Goal: Task Accomplishment & Management: Complete application form

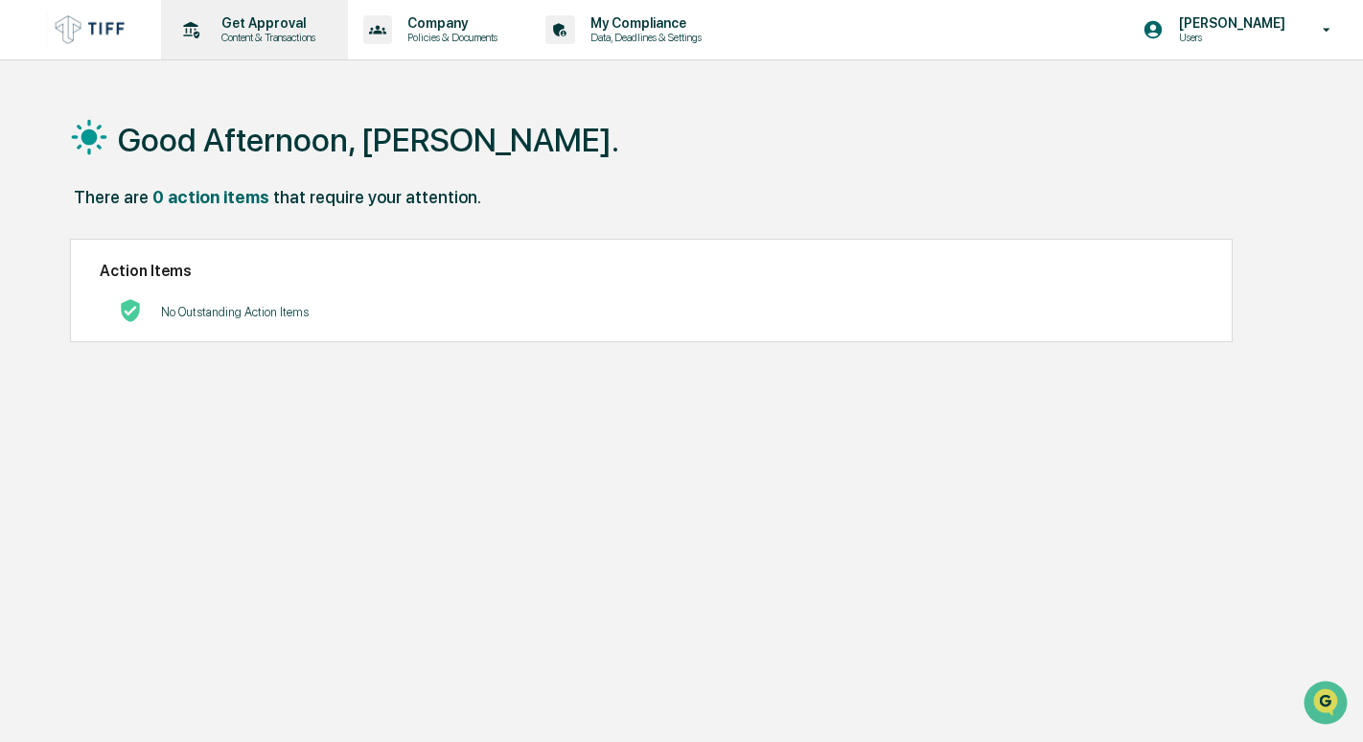
drag, startPoint x: 280, startPoint y: 35, endPoint x: 221, endPoint y: 25, distance: 59.3
click at [221, 25] on p "Get Approval" at bounding box center [265, 22] width 119 height 15
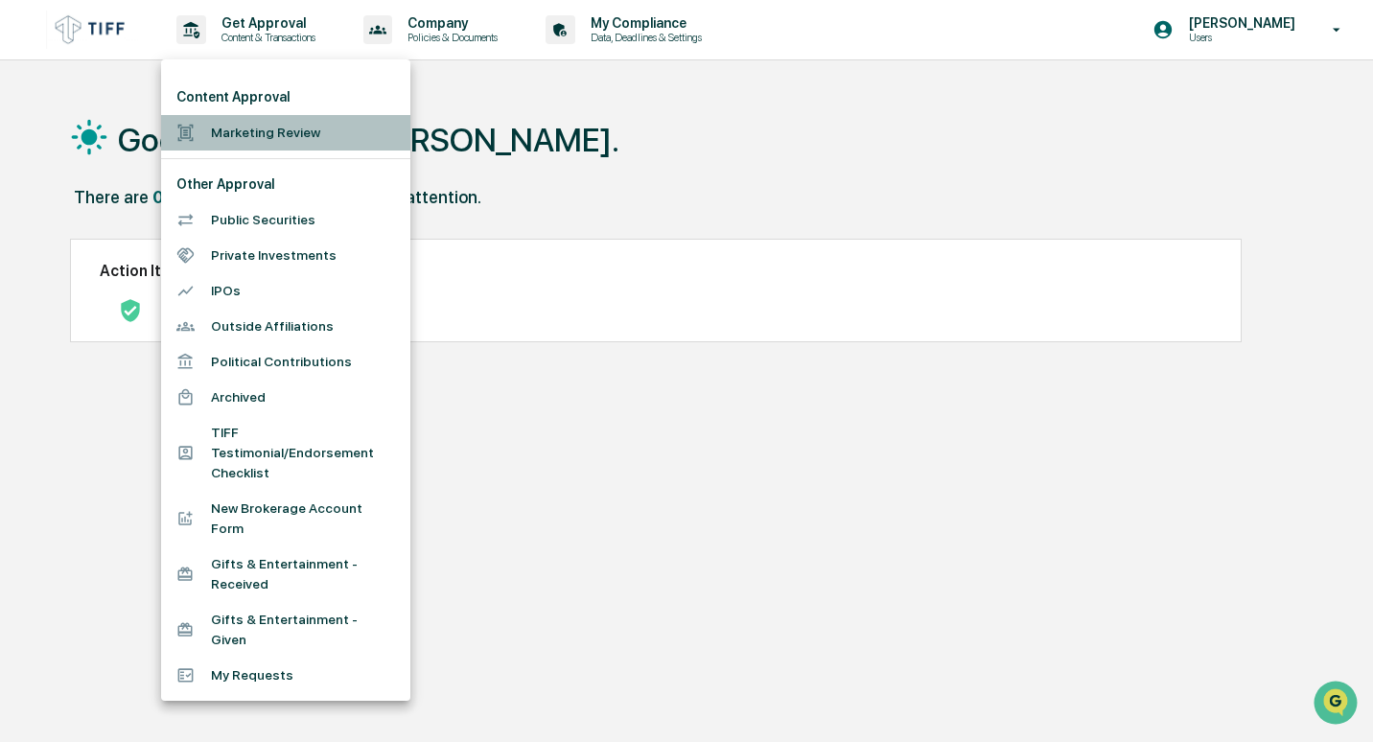
click at [272, 122] on li "Marketing Review" at bounding box center [285, 132] width 249 height 35
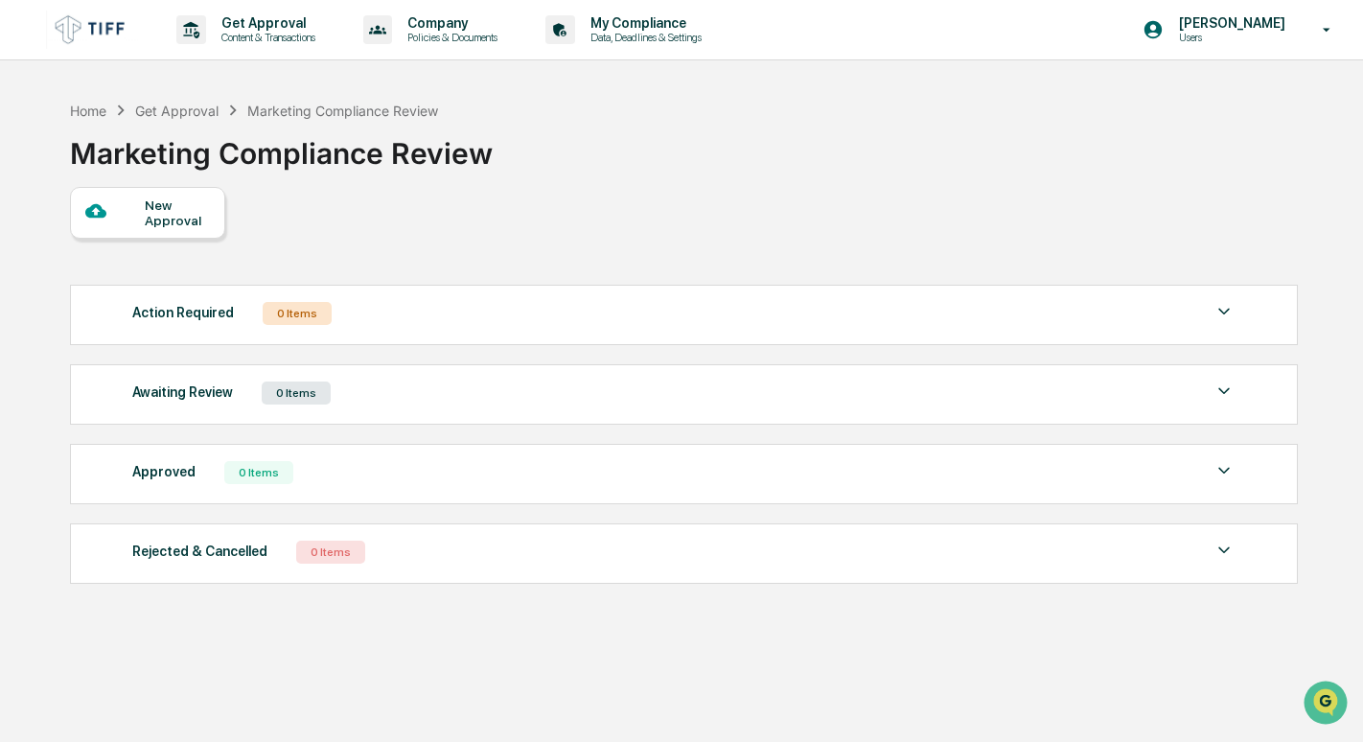
click at [145, 210] on div "New Approval" at bounding box center [177, 213] width 64 height 31
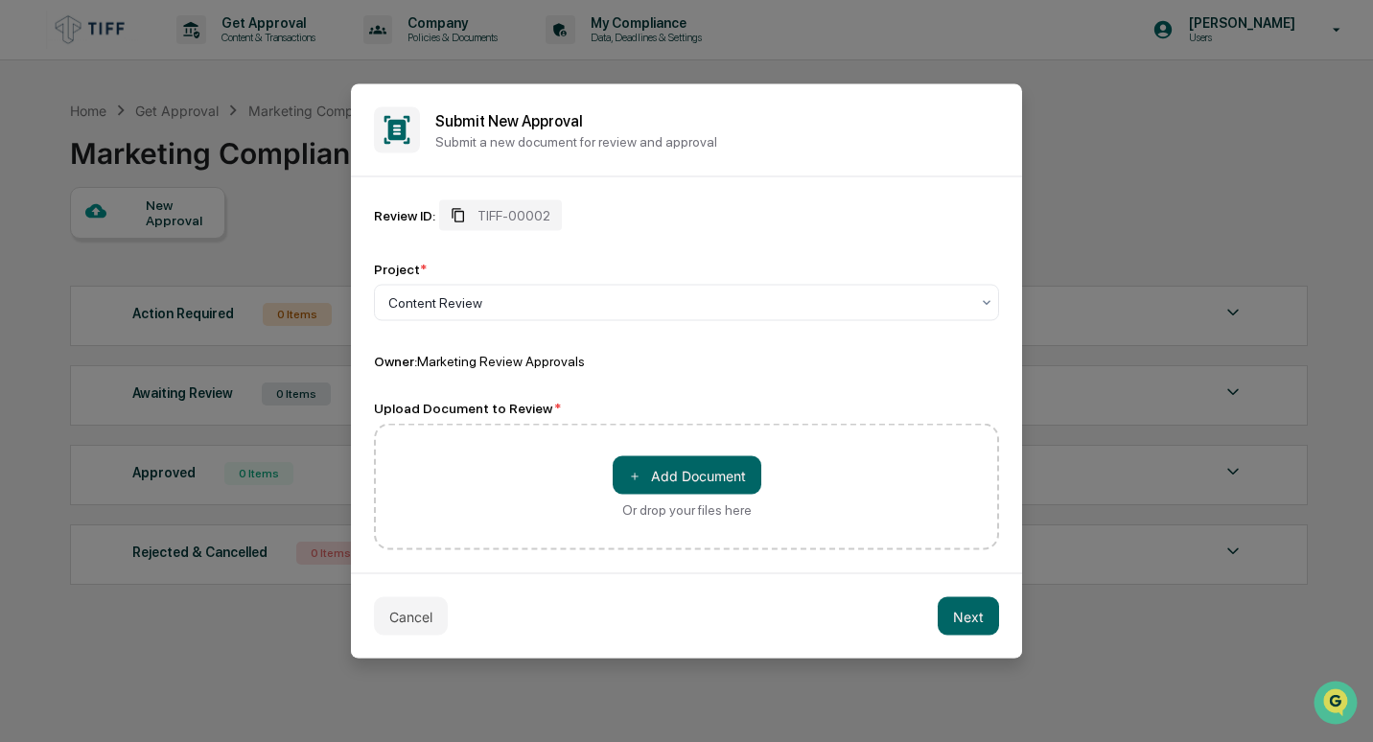
click at [489, 217] on span "TIFF-00002" at bounding box center [513, 215] width 73 height 15
click at [458, 224] on div "TIFF-00002" at bounding box center [500, 215] width 123 height 31
click at [476, 210] on div "TIFF-00002" at bounding box center [500, 215] width 123 height 31
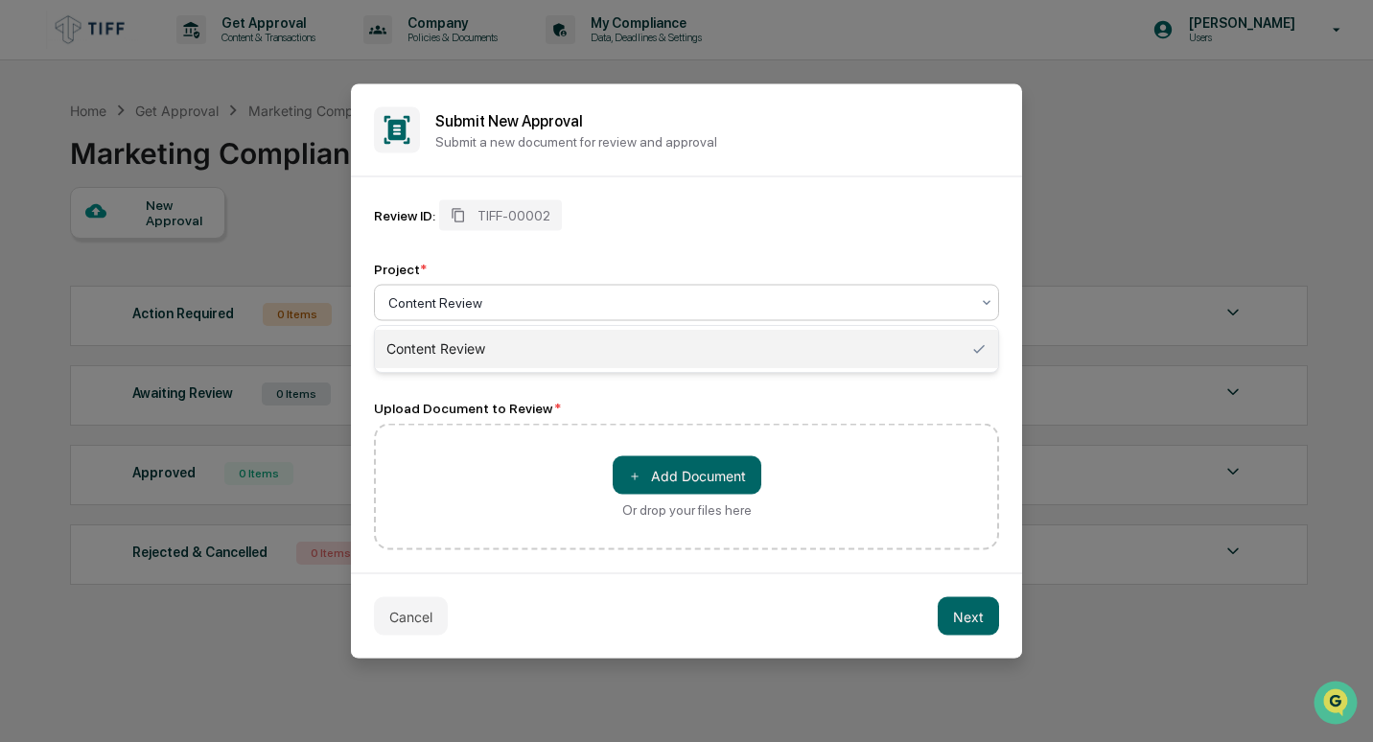
click at [458, 297] on div at bounding box center [678, 302] width 581 height 19
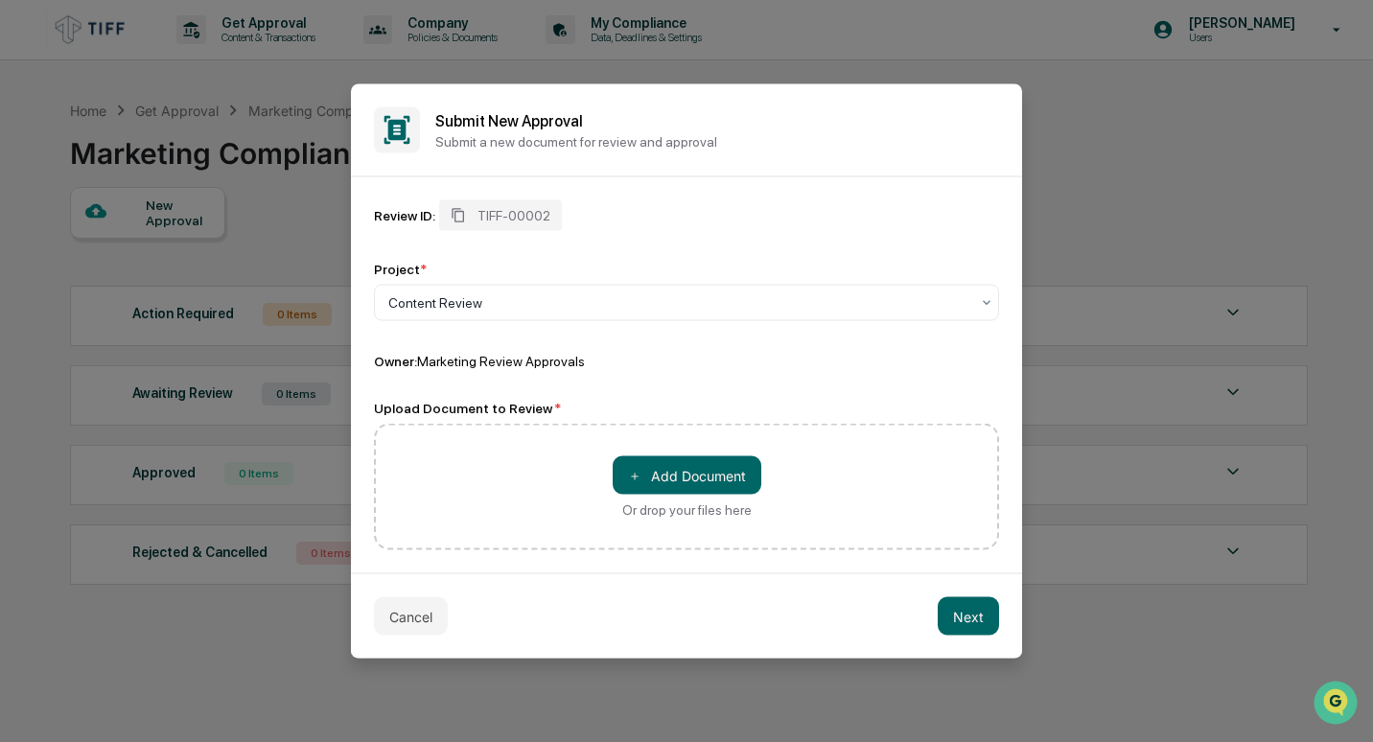
click at [567, 235] on div "Review ID: TIFF-00002 Project * Content Review Owner: Marketing Review Approvals" at bounding box center [686, 285] width 625 height 170
click at [687, 473] on button "＋ Add Document" at bounding box center [687, 475] width 149 height 38
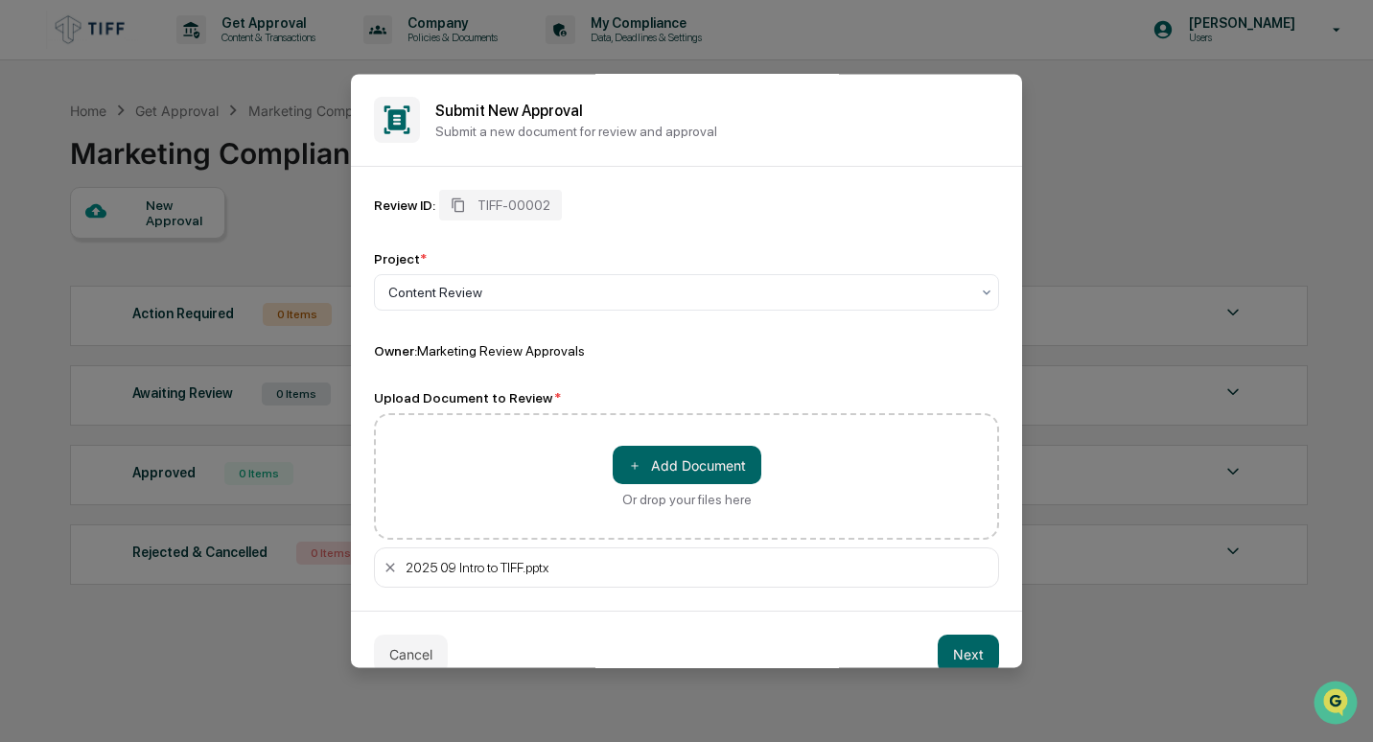
scroll to position [32, 0]
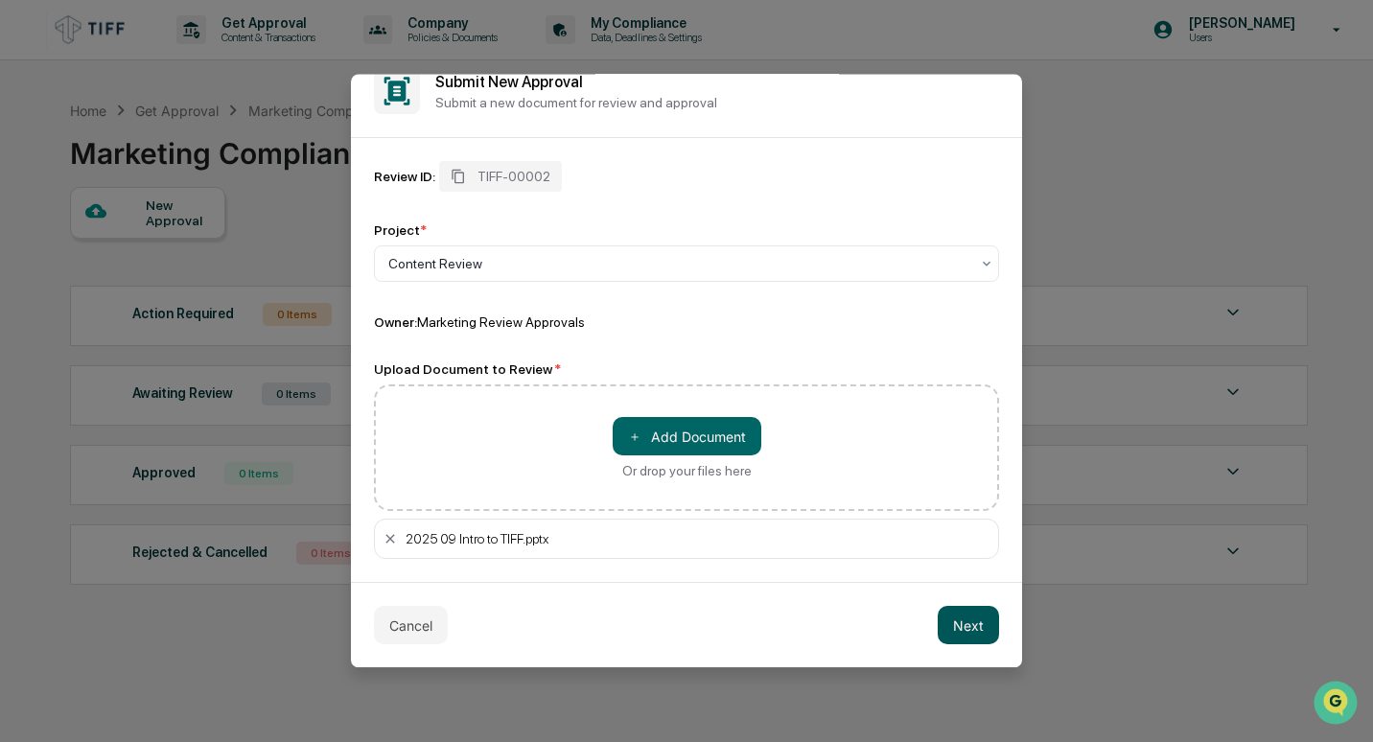
click at [949, 624] on button "Next" at bounding box center [968, 625] width 61 height 38
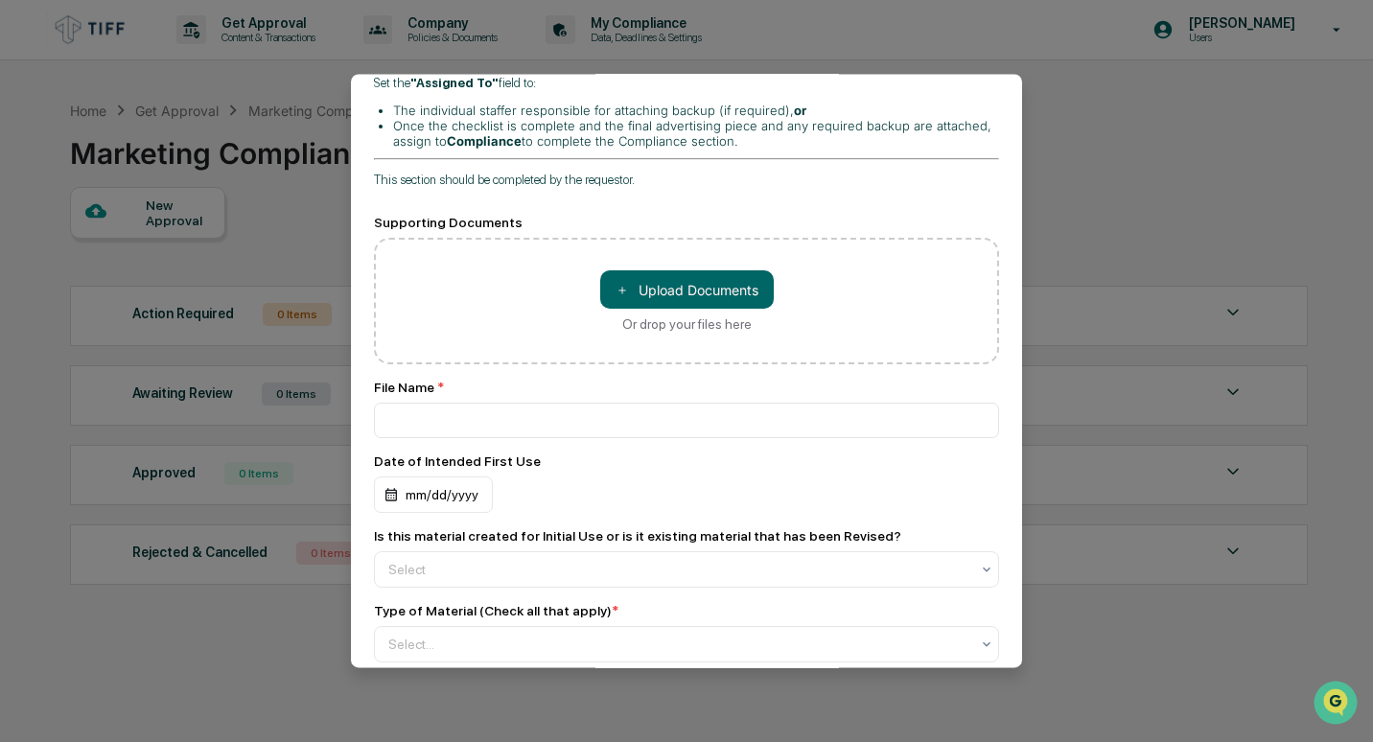
scroll to position [786, 0]
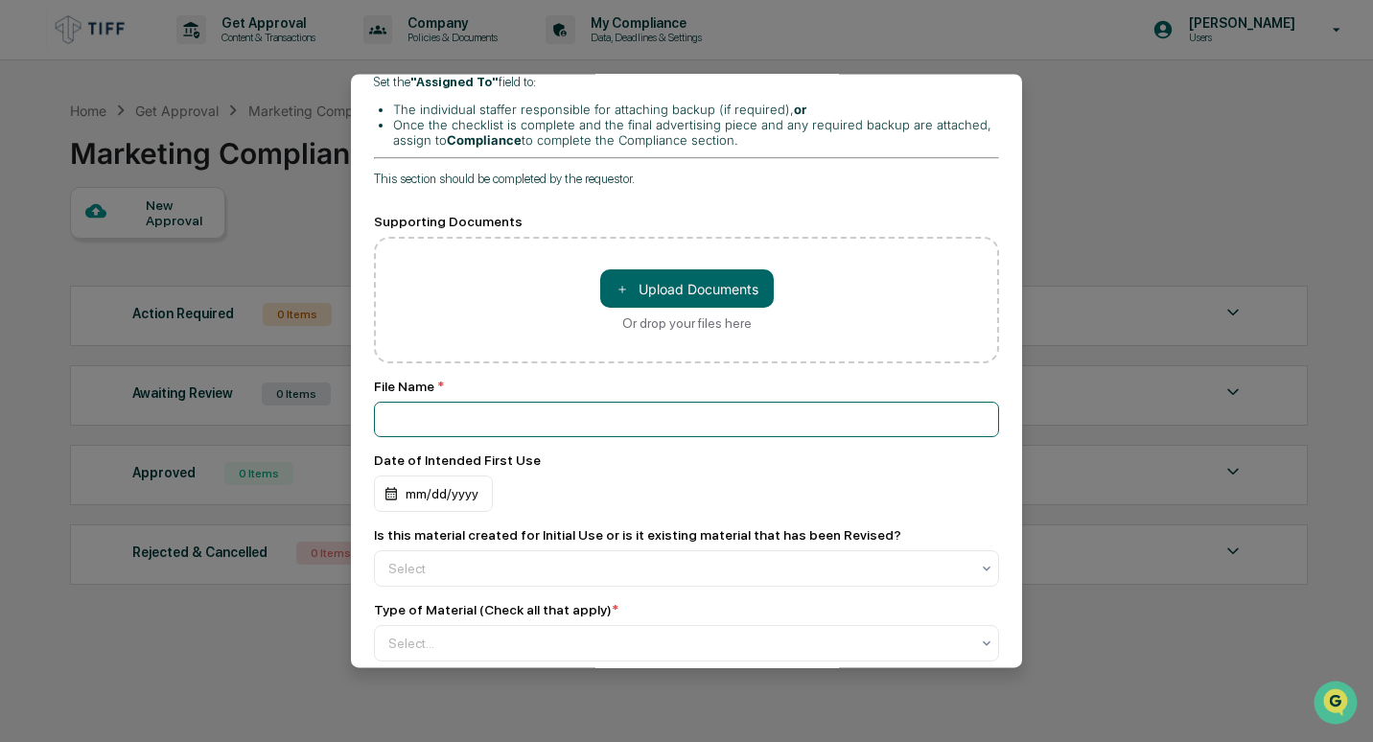
click at [516, 402] on input at bounding box center [686, 419] width 625 height 35
type input "***"
click at [401, 476] on div "mm/dd/yyyy" at bounding box center [433, 494] width 119 height 36
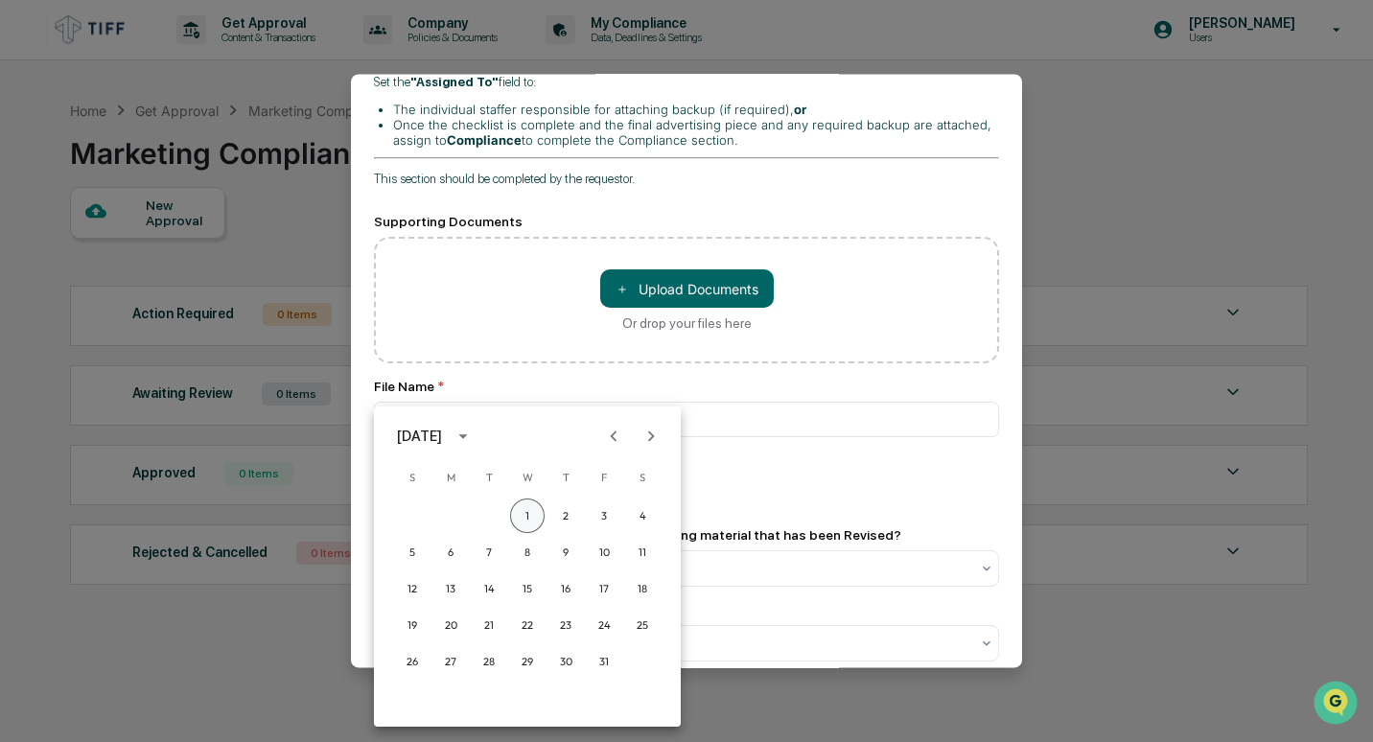
click at [533, 503] on button "1" at bounding box center [527, 516] width 35 height 35
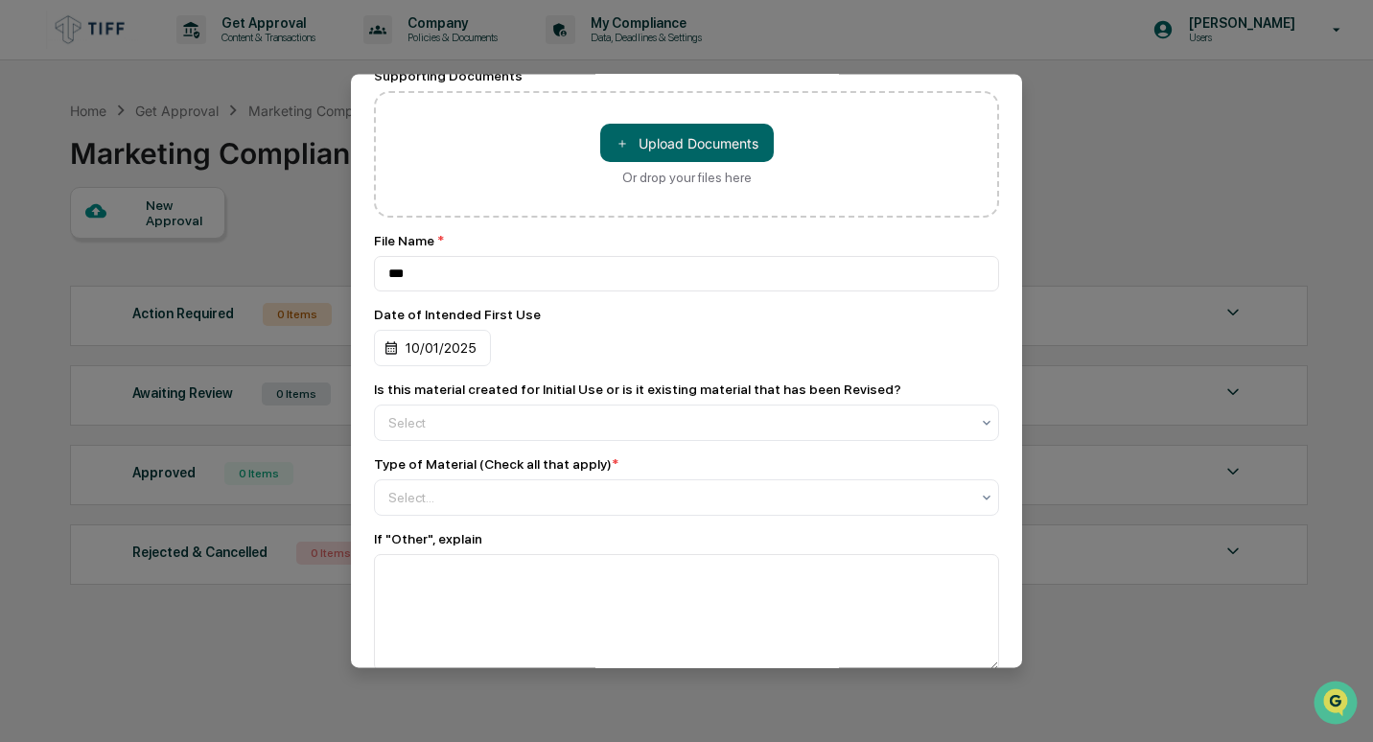
scroll to position [934, 0]
click at [611, 411] on div at bounding box center [678, 420] width 581 height 19
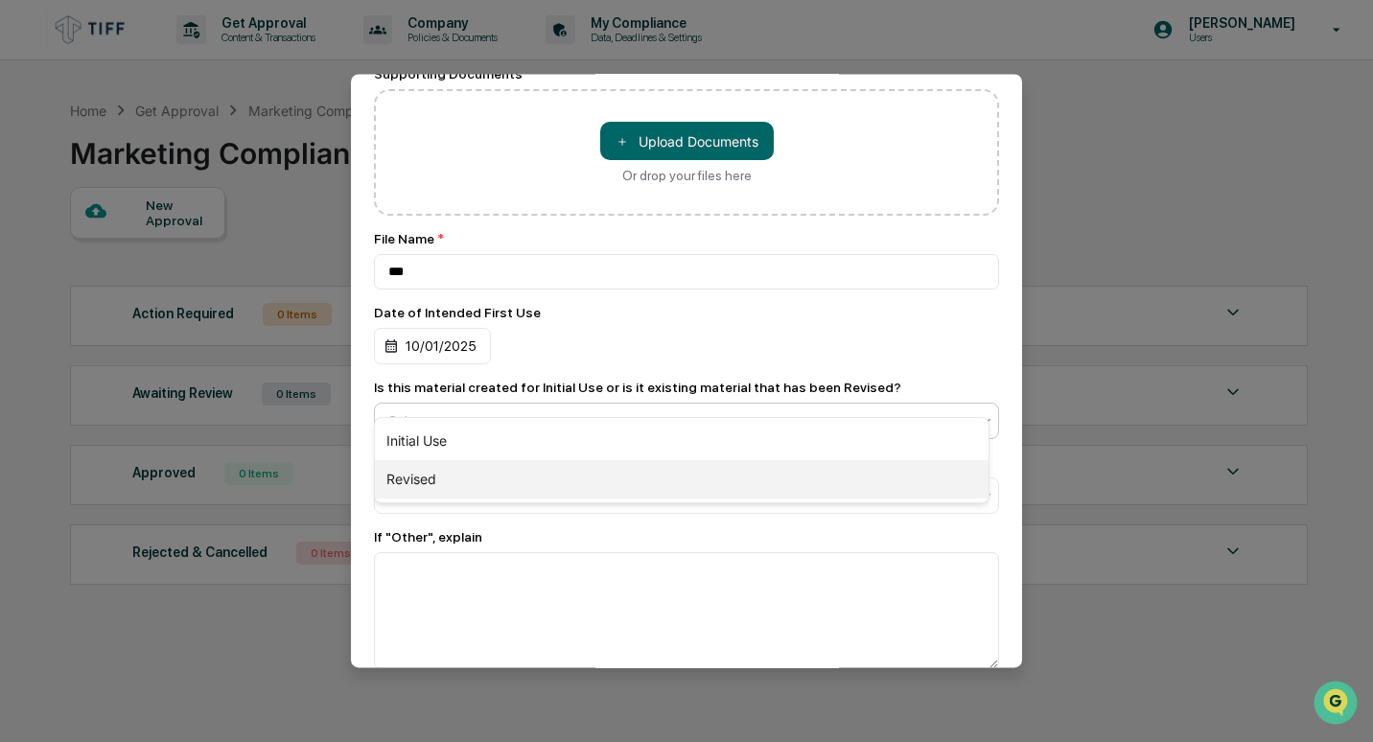
click at [575, 481] on div "Revised" at bounding box center [682, 479] width 614 height 38
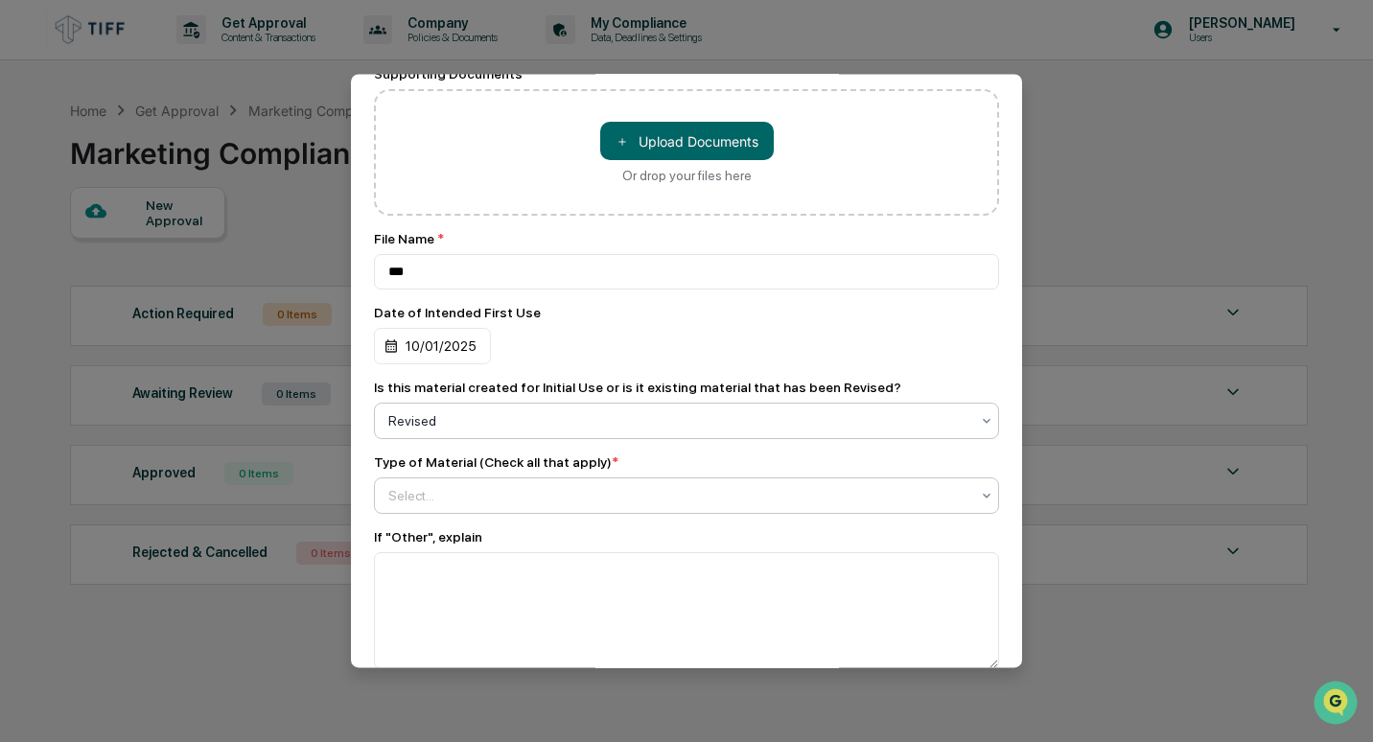
click at [524, 486] on div at bounding box center [678, 495] width 581 height 19
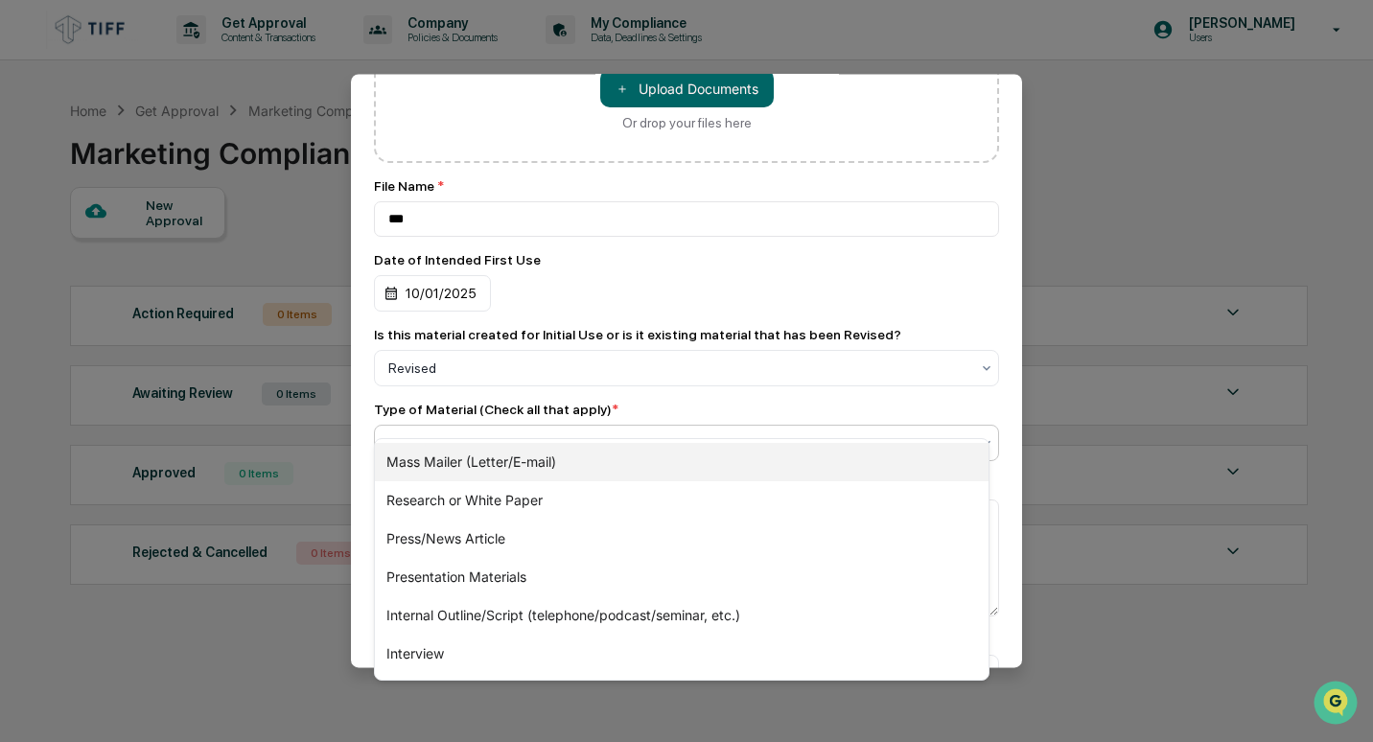
scroll to position [990, 0]
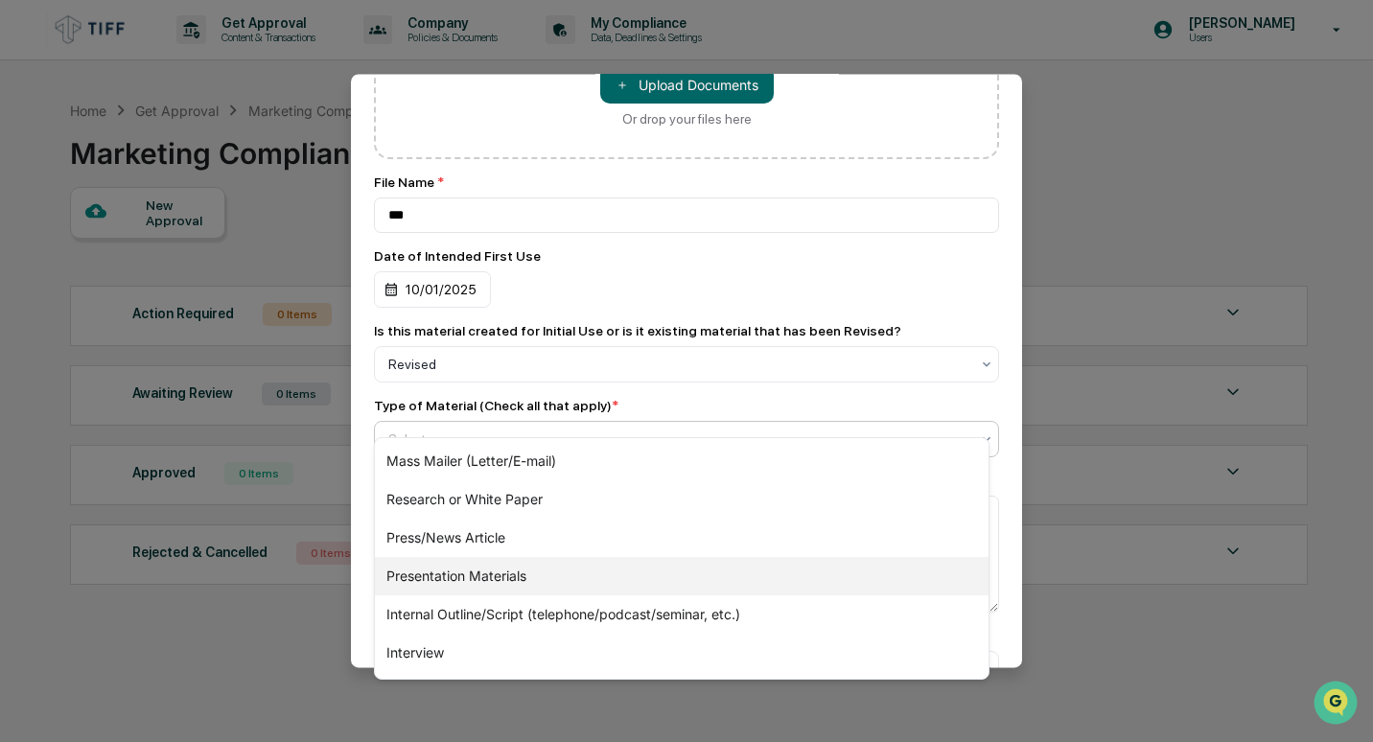
click at [470, 571] on div "Presentation Materials" at bounding box center [682, 576] width 614 height 38
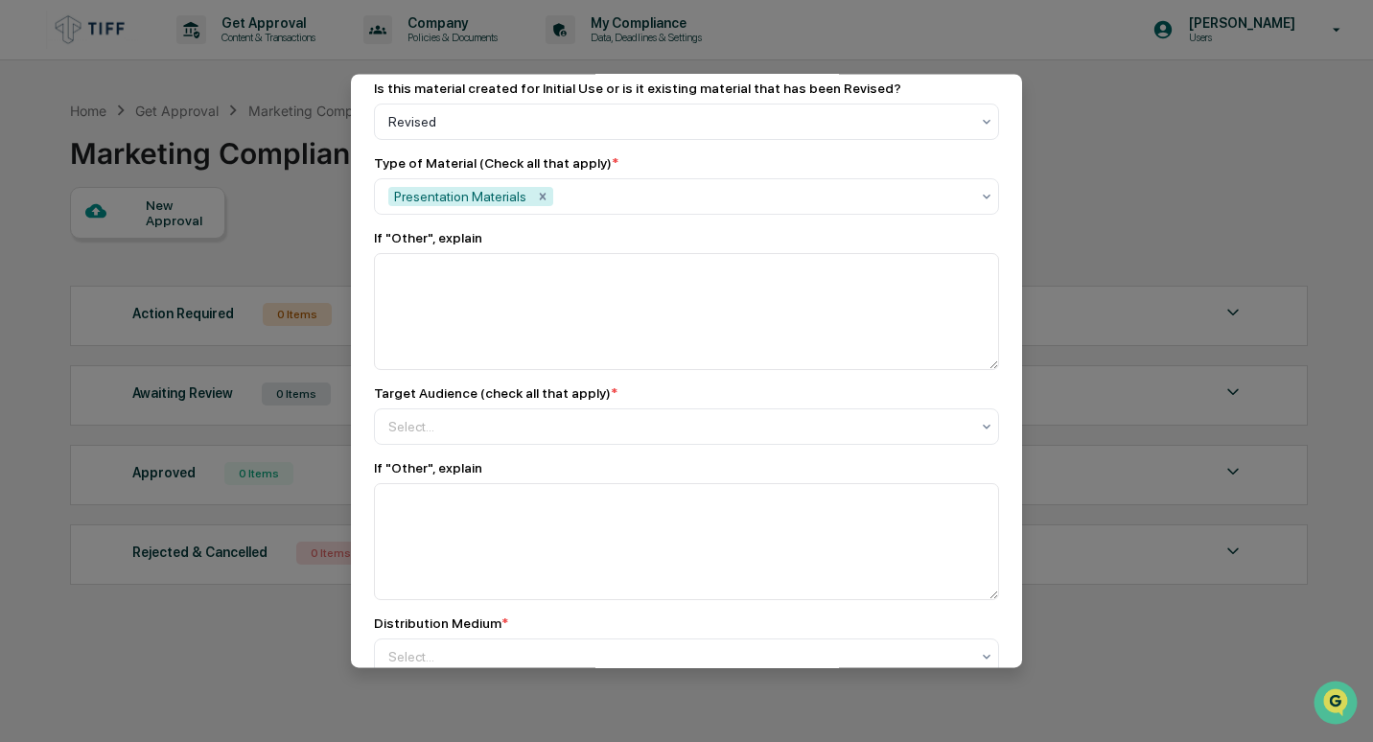
scroll to position [1234, 0]
click at [658, 416] on div at bounding box center [678, 425] width 581 height 19
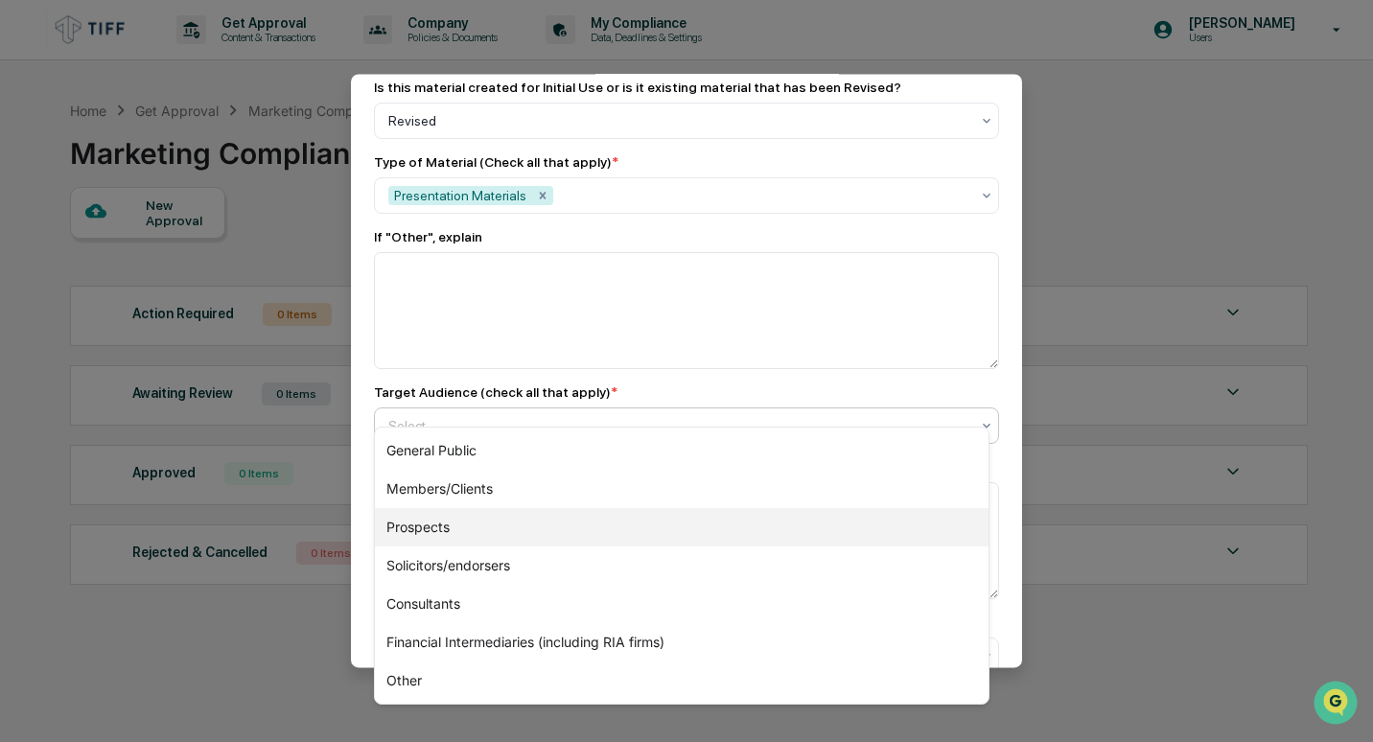
click at [585, 524] on div "Prospects" at bounding box center [682, 527] width 614 height 38
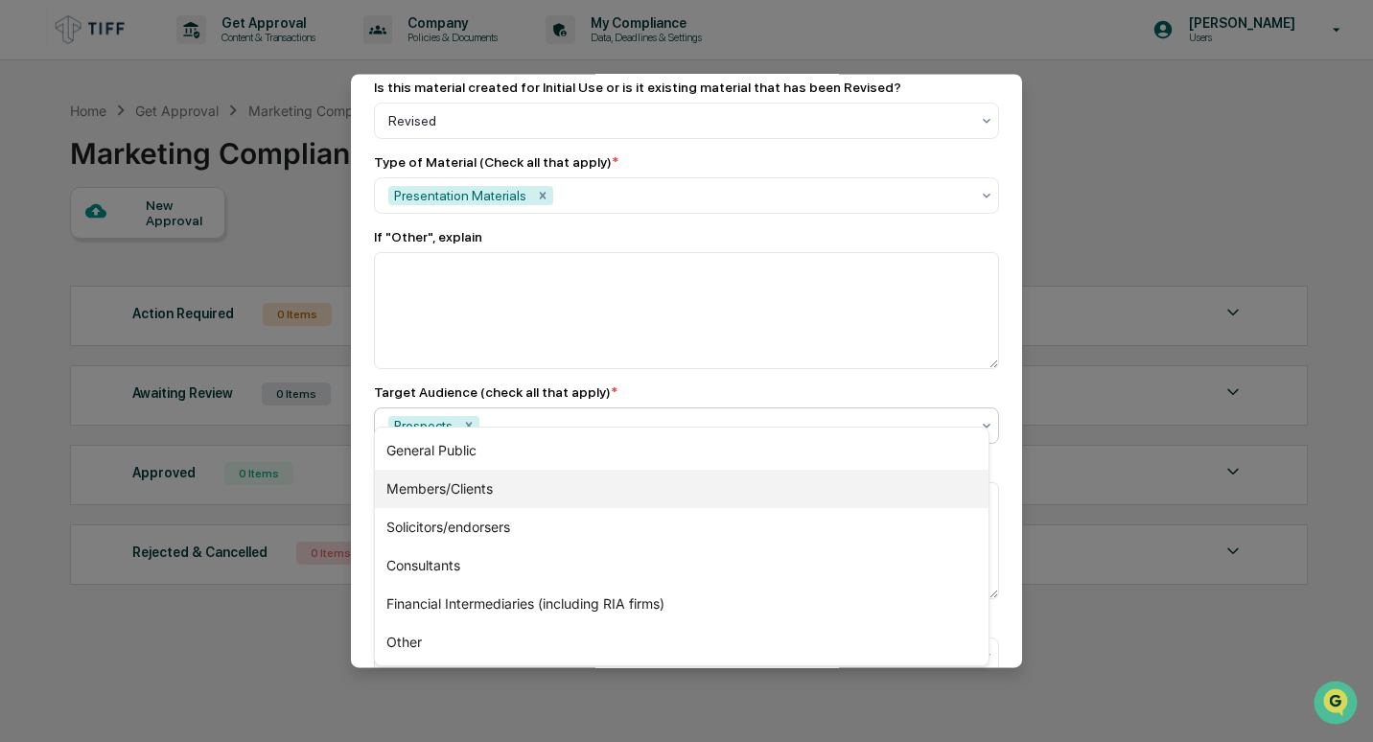
click at [538, 496] on div "Members/Clients" at bounding box center [682, 489] width 614 height 38
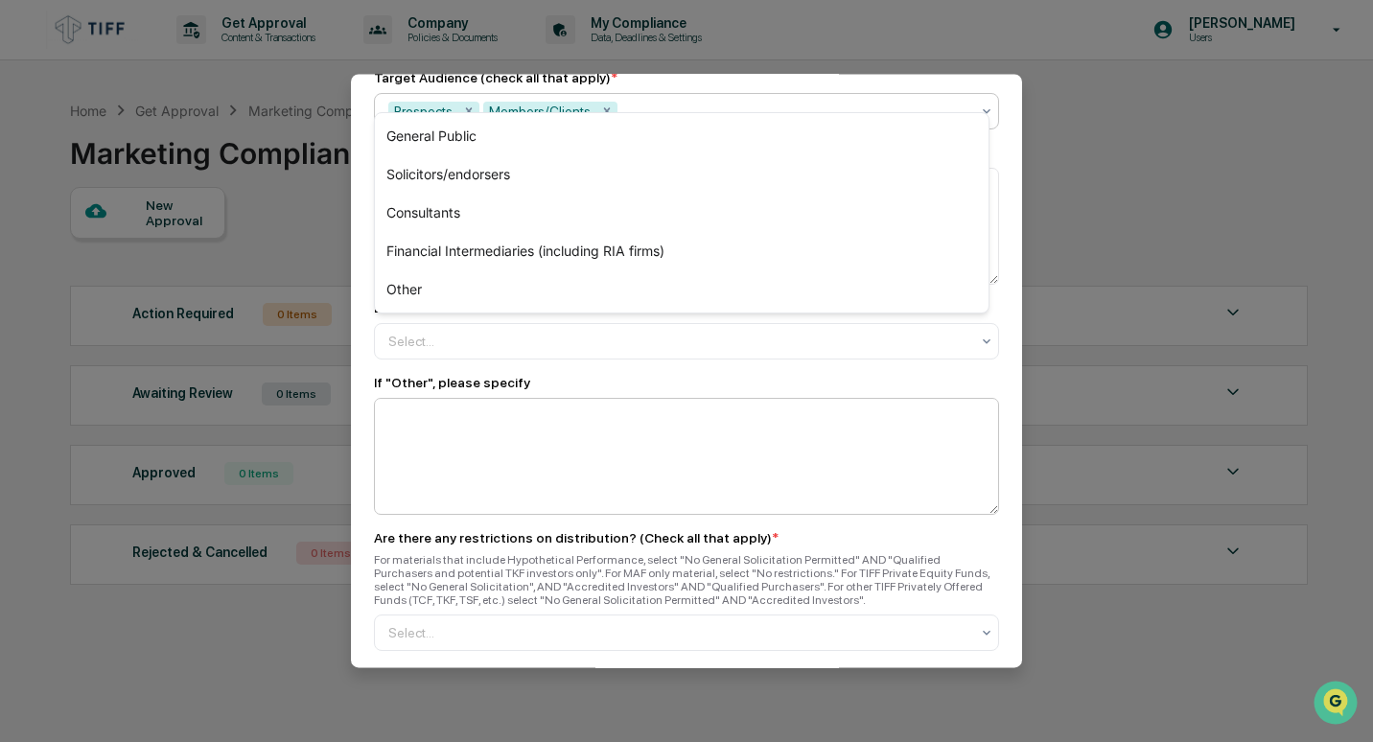
scroll to position [1549, 0]
click at [613, 456] on textarea at bounding box center [686, 455] width 625 height 117
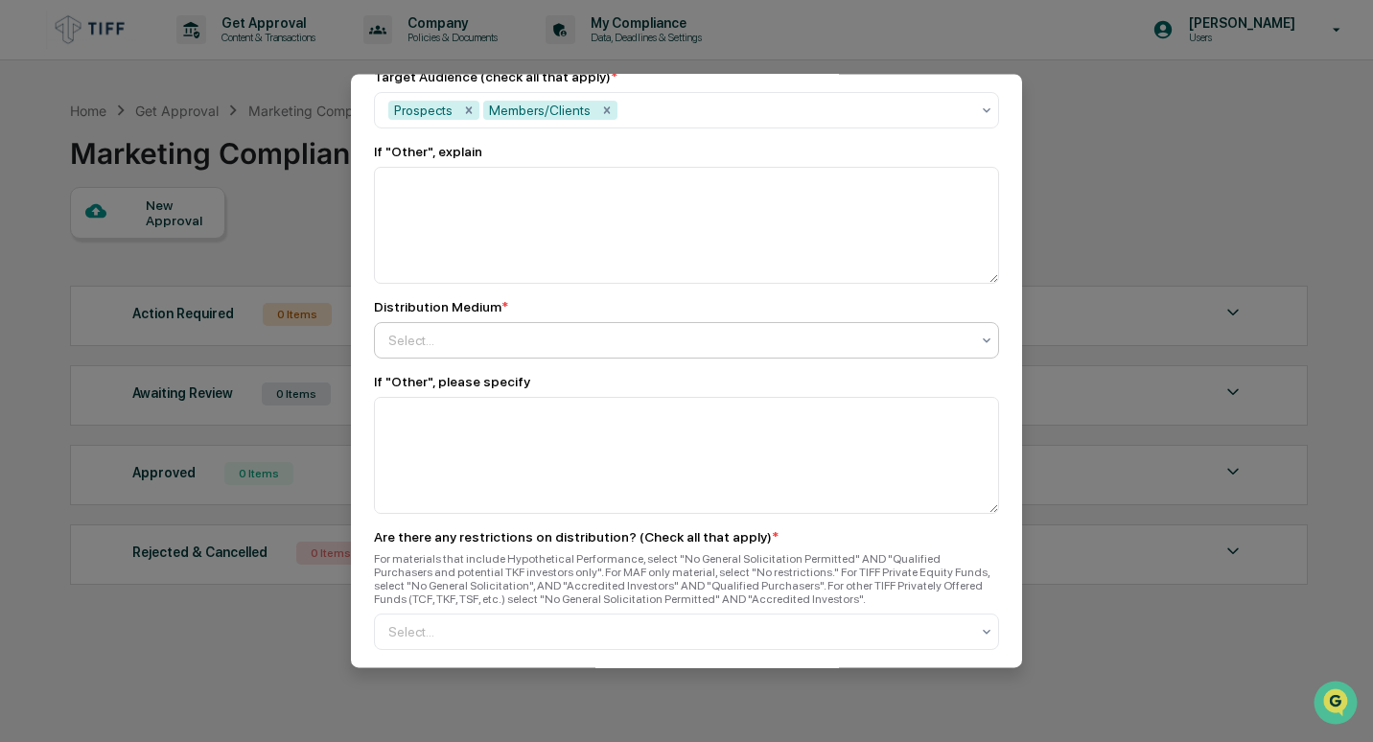
click at [547, 331] on div at bounding box center [678, 340] width 581 height 19
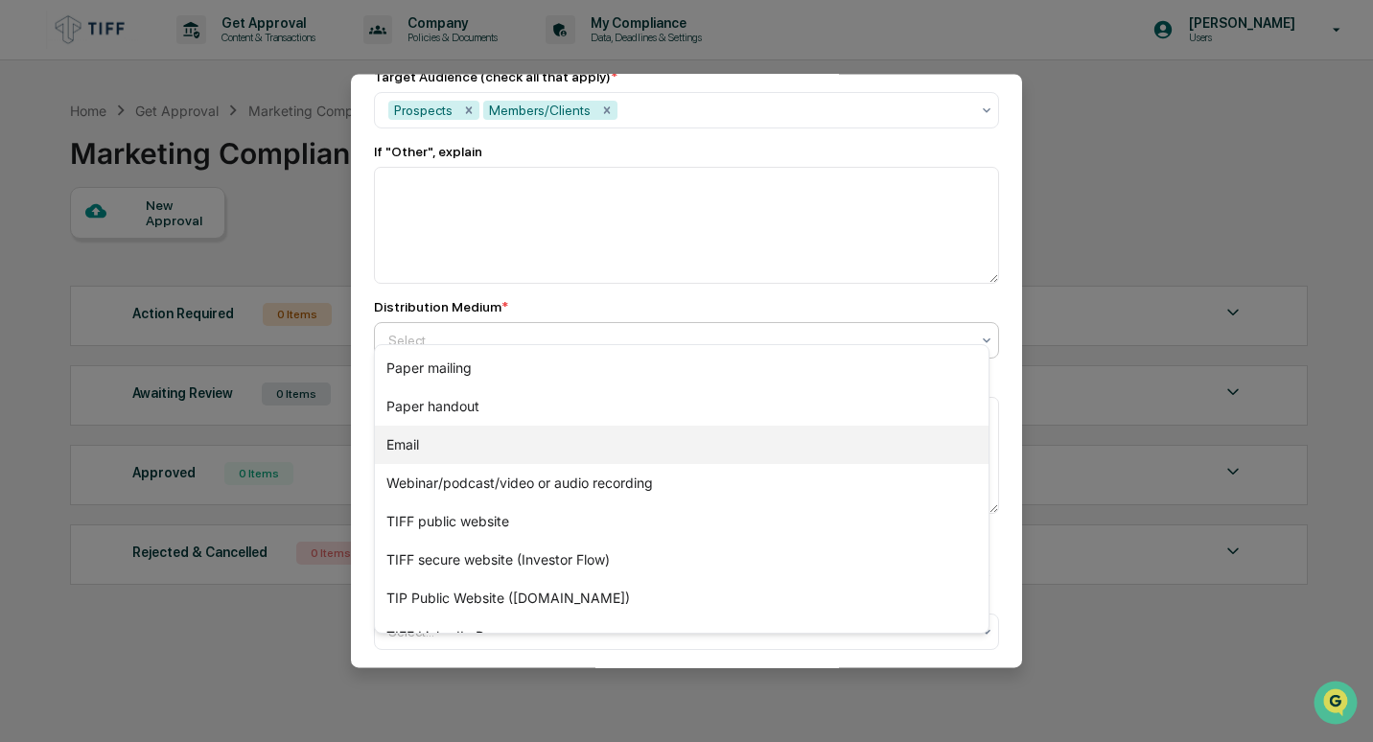
click at [531, 443] on div "Email" at bounding box center [682, 445] width 614 height 38
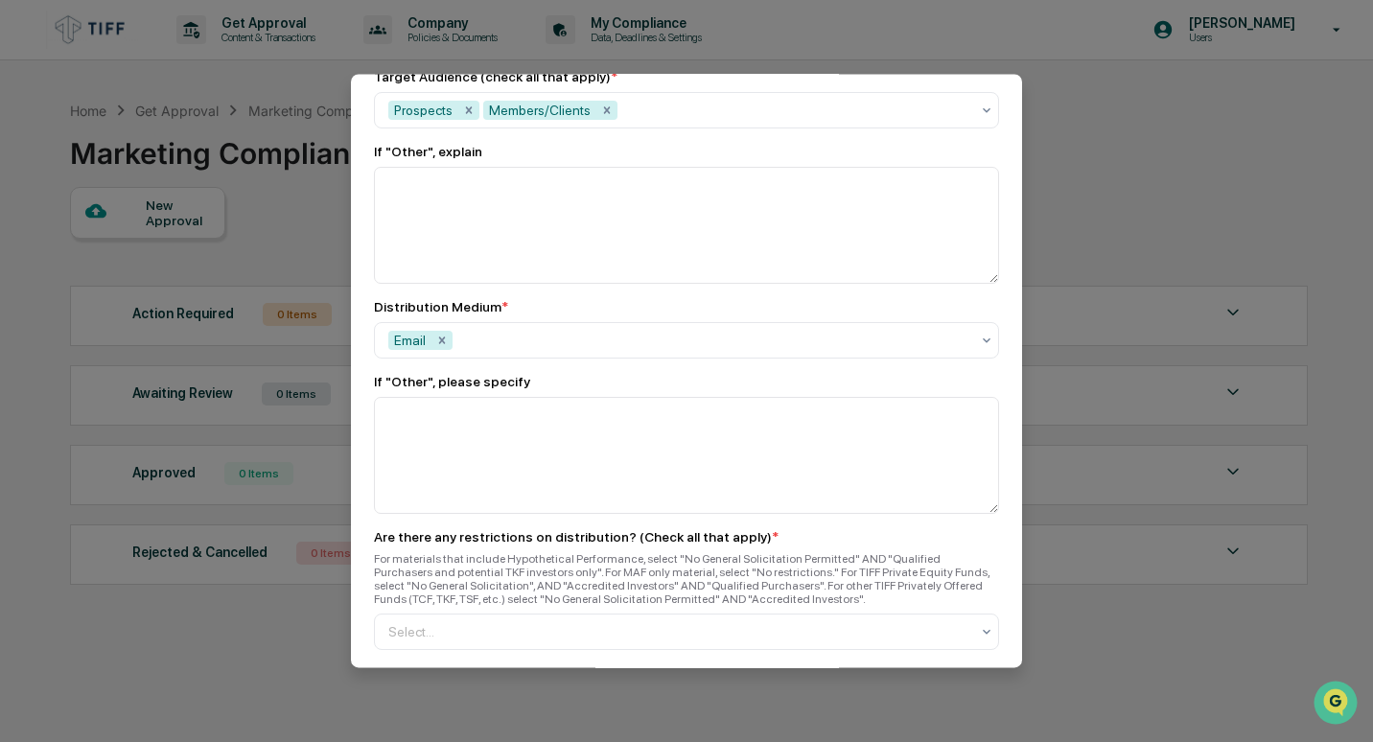
click at [993, 434] on div "To be completed for each newly created Advertisement. An "advertisement" includ…" at bounding box center [686, 229] width 671 height 3224
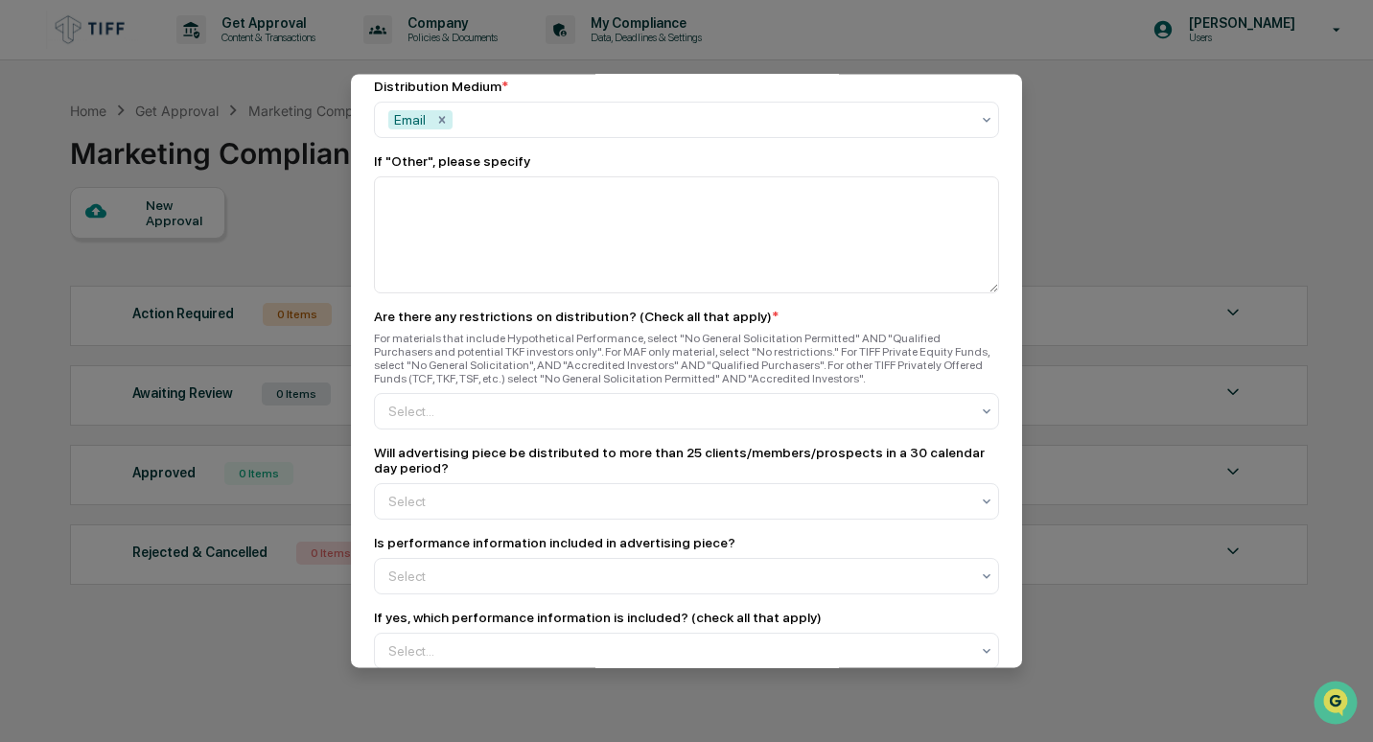
scroll to position [1771, 0]
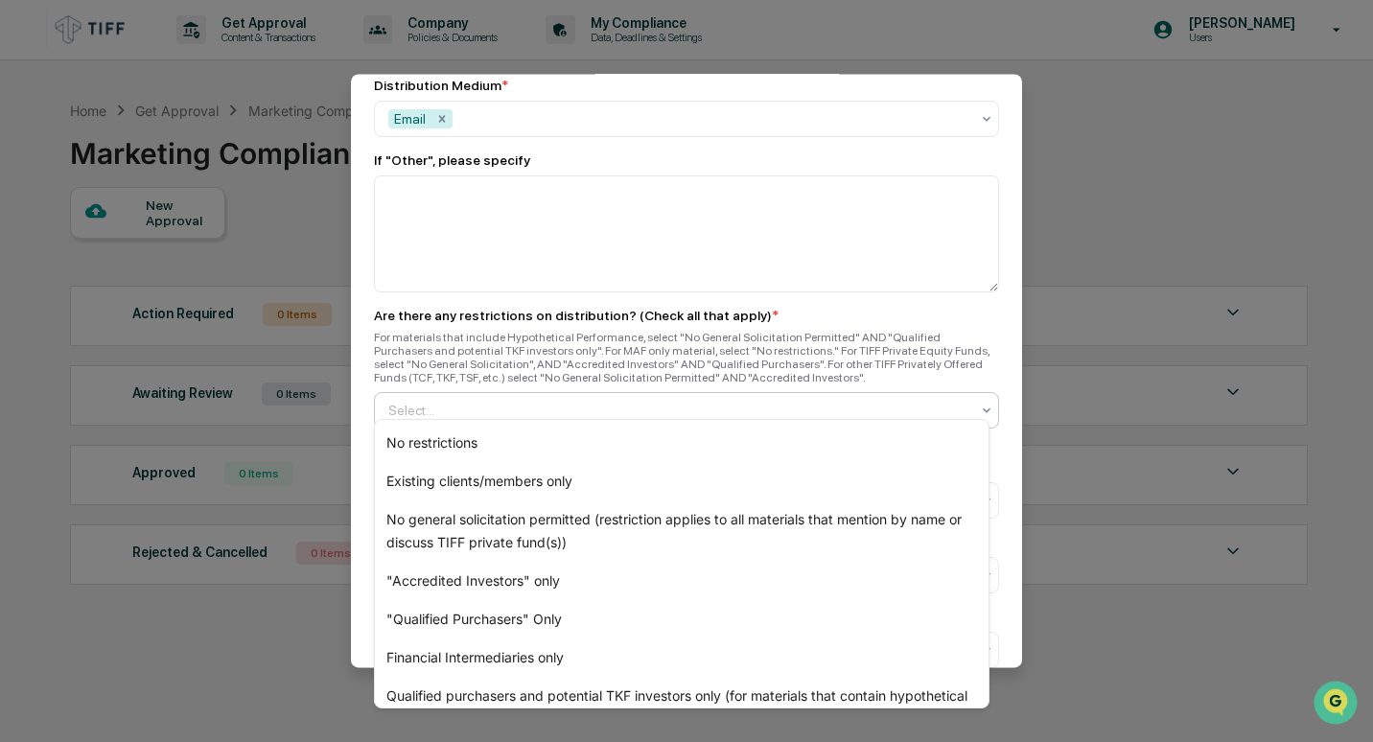
click at [606, 401] on div at bounding box center [678, 410] width 581 height 19
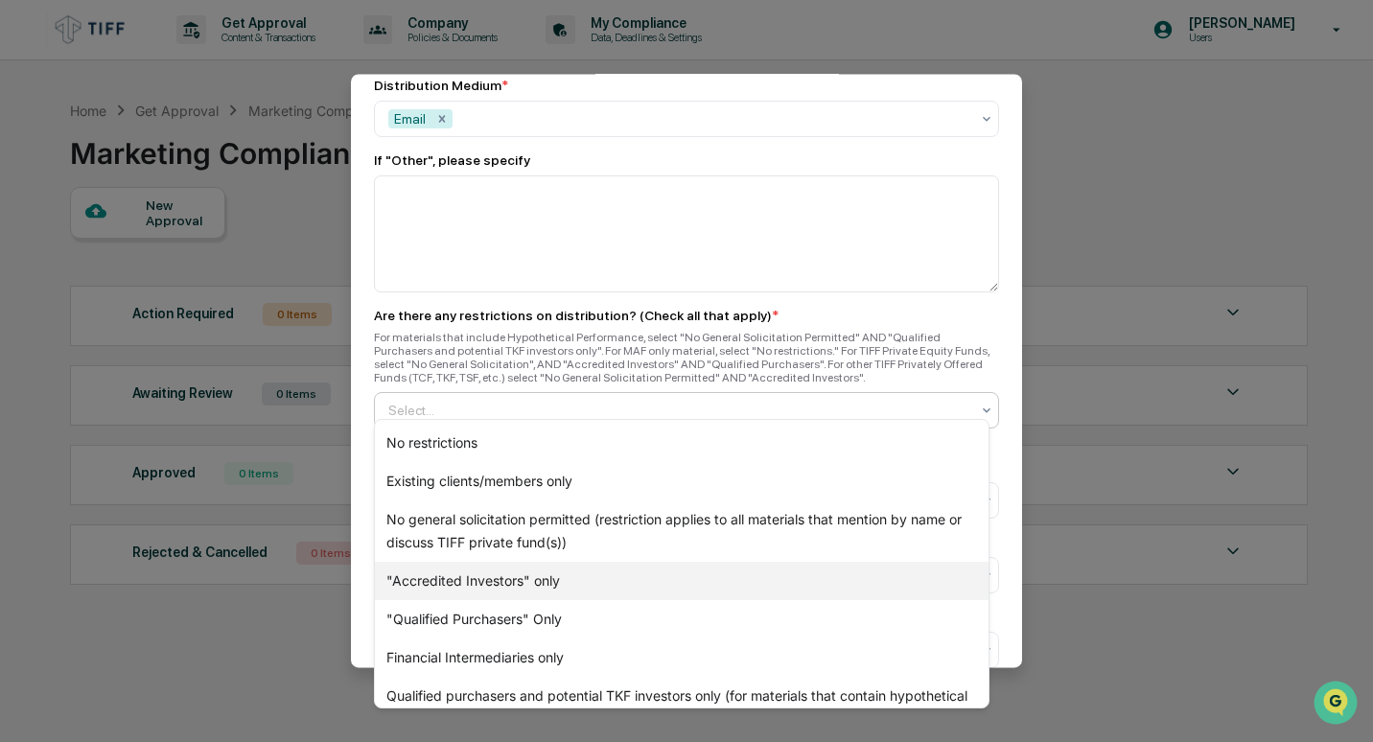
click at [572, 583] on div ""Accredited Investors" only" at bounding box center [682, 581] width 614 height 38
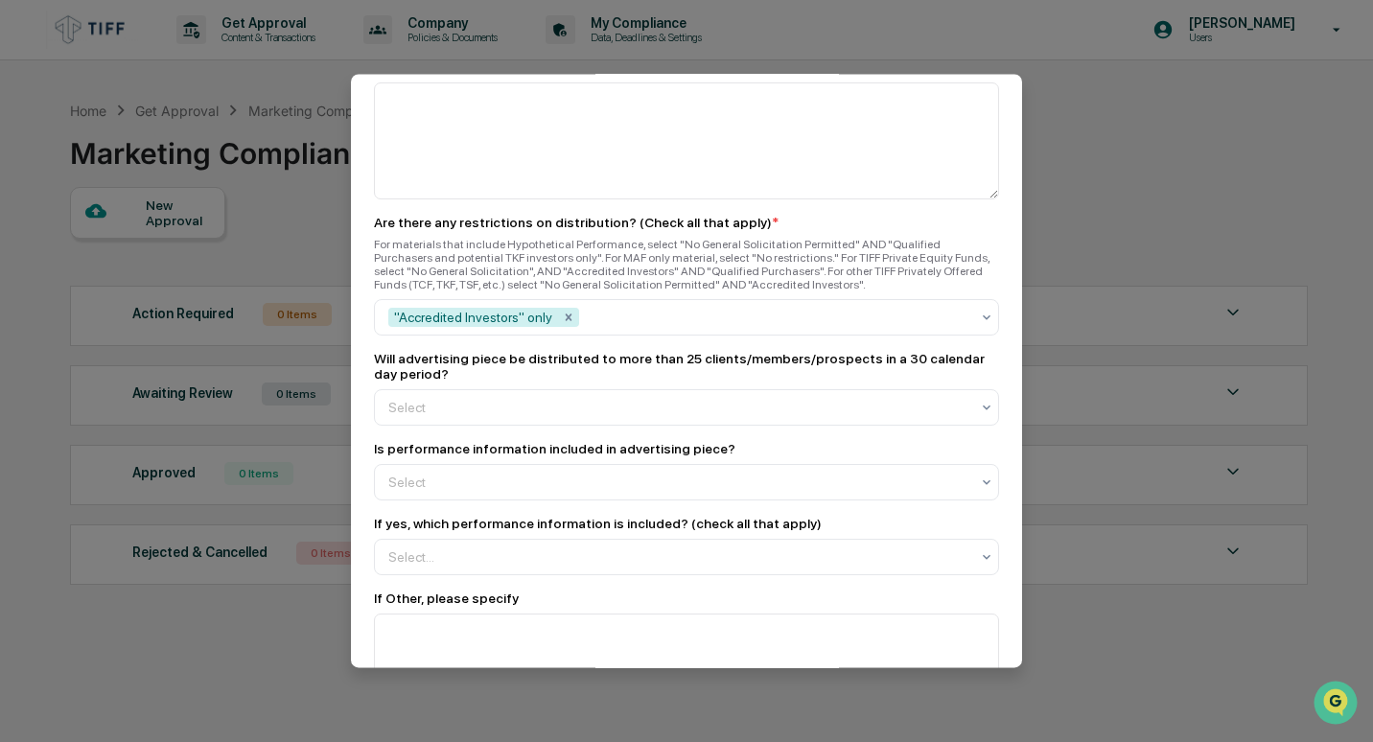
scroll to position [1870, 0]
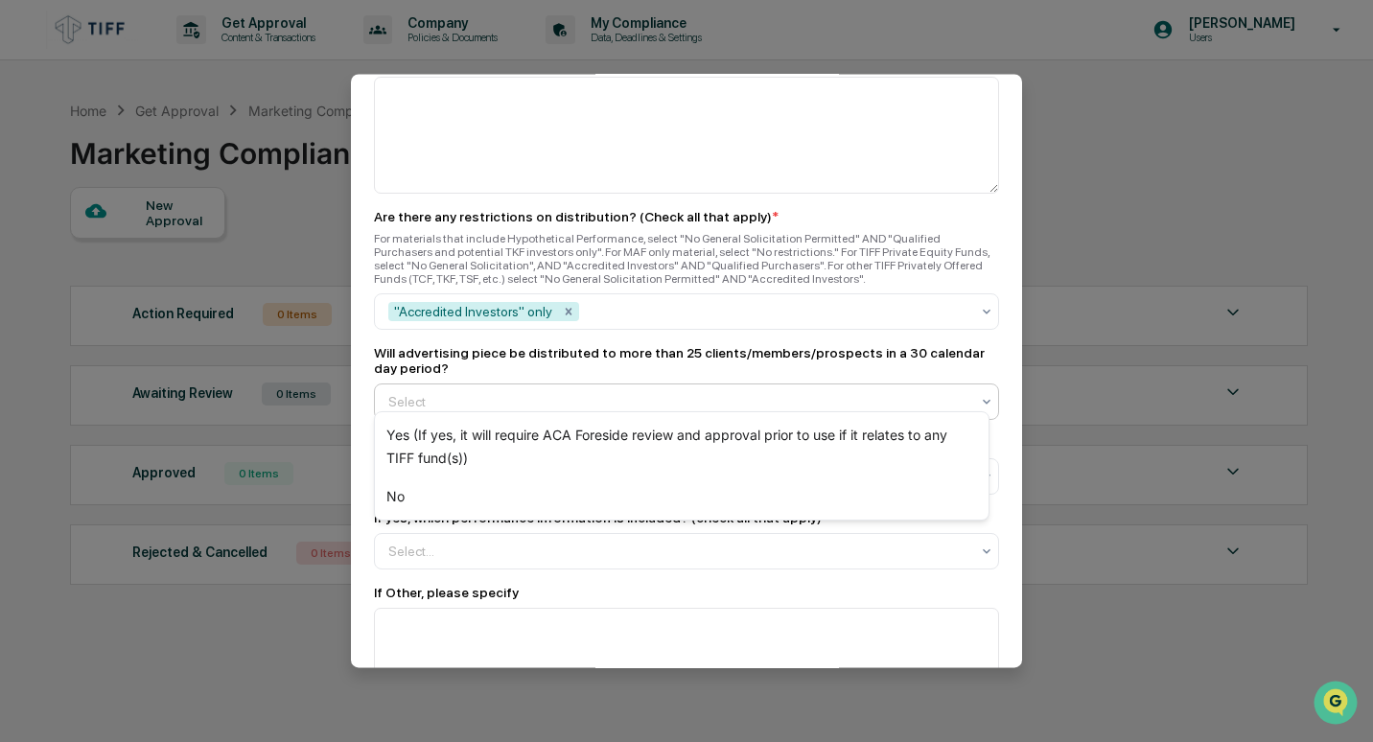
click at [897, 393] on div at bounding box center [678, 401] width 581 height 19
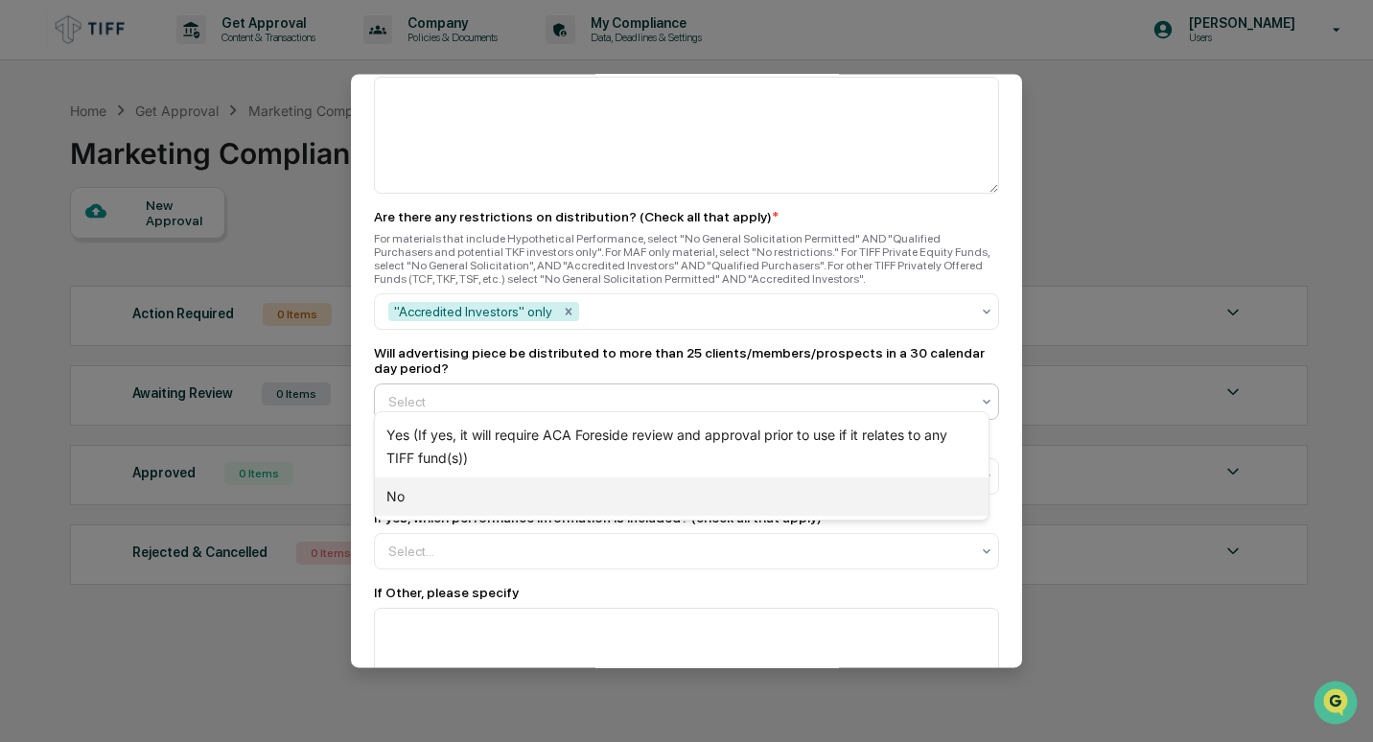
click at [778, 495] on div "No" at bounding box center [682, 496] width 614 height 38
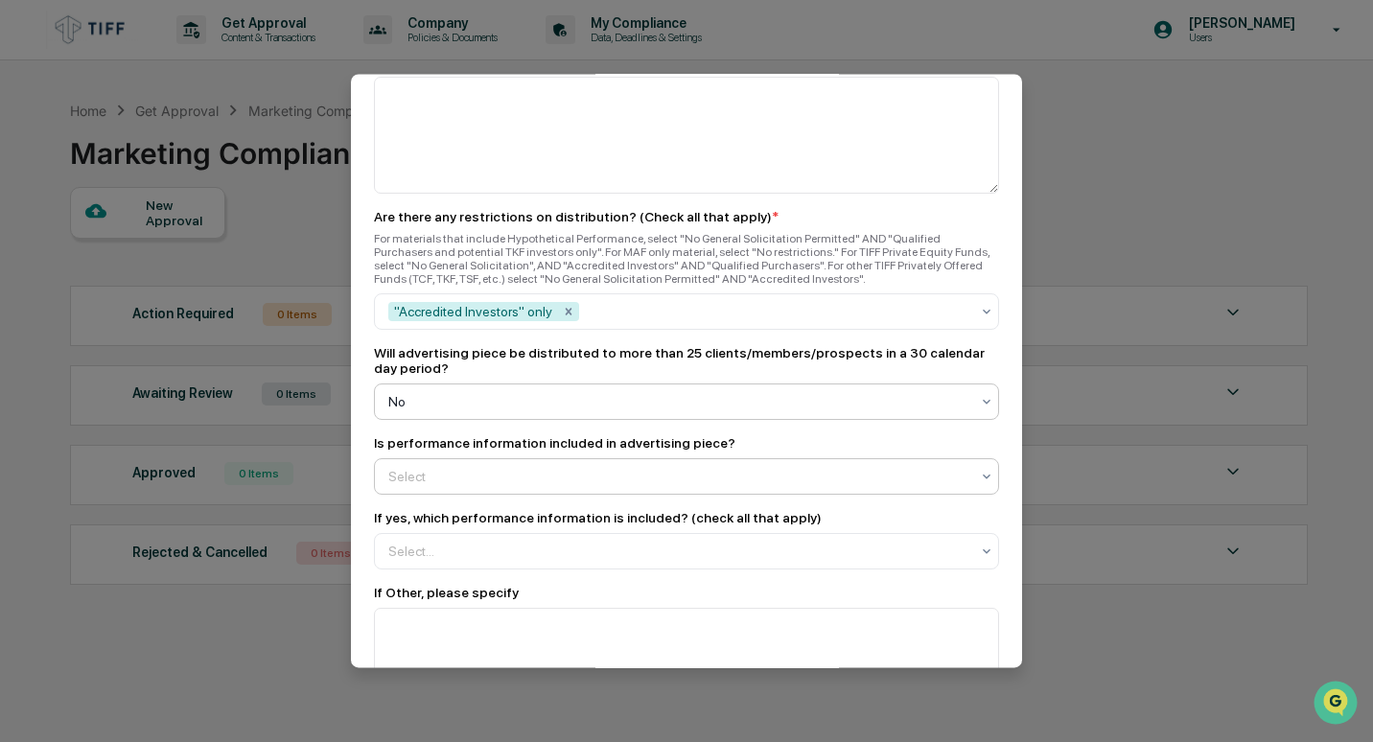
click at [650, 471] on div at bounding box center [678, 476] width 581 height 19
click at [624, 506] on div "Yes" at bounding box center [682, 511] width 614 height 38
click at [615, 547] on div at bounding box center [678, 551] width 581 height 19
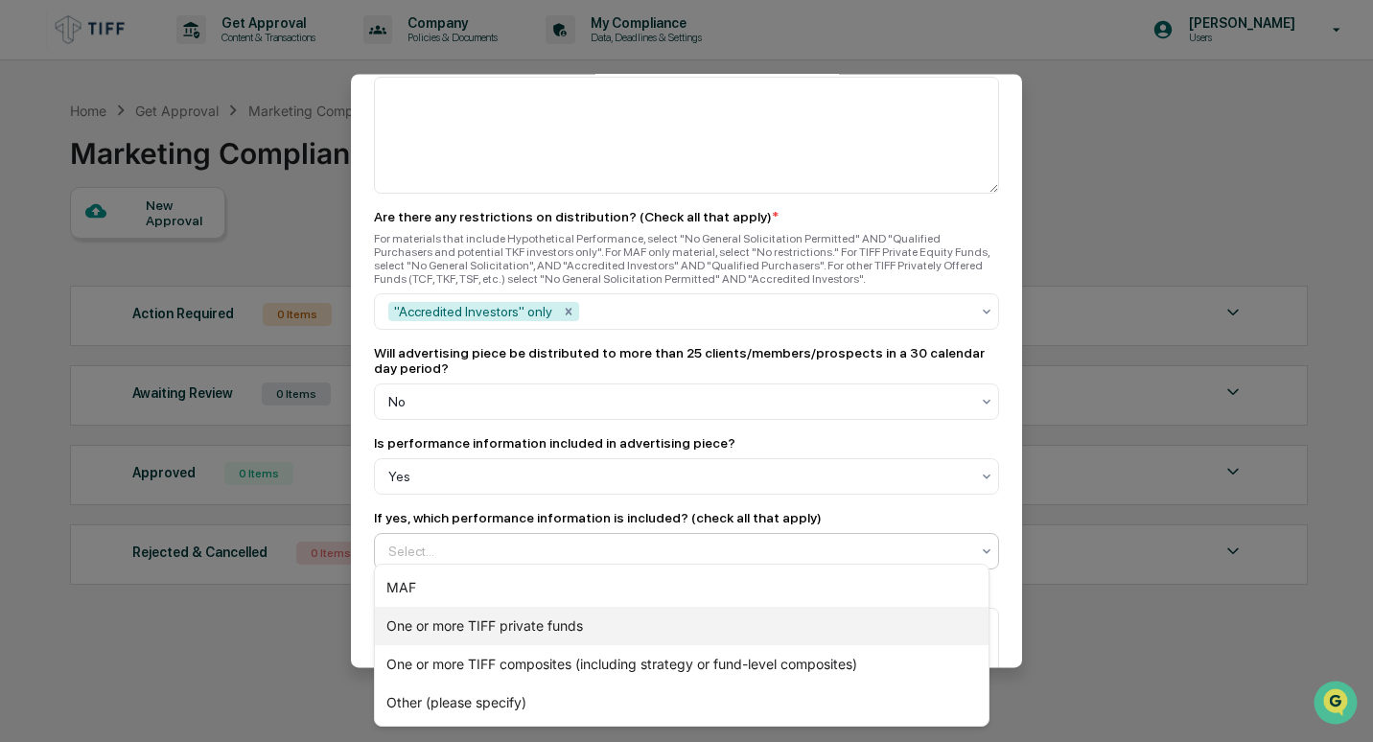
click at [584, 625] on div "One or more TIFF private funds" at bounding box center [682, 626] width 614 height 38
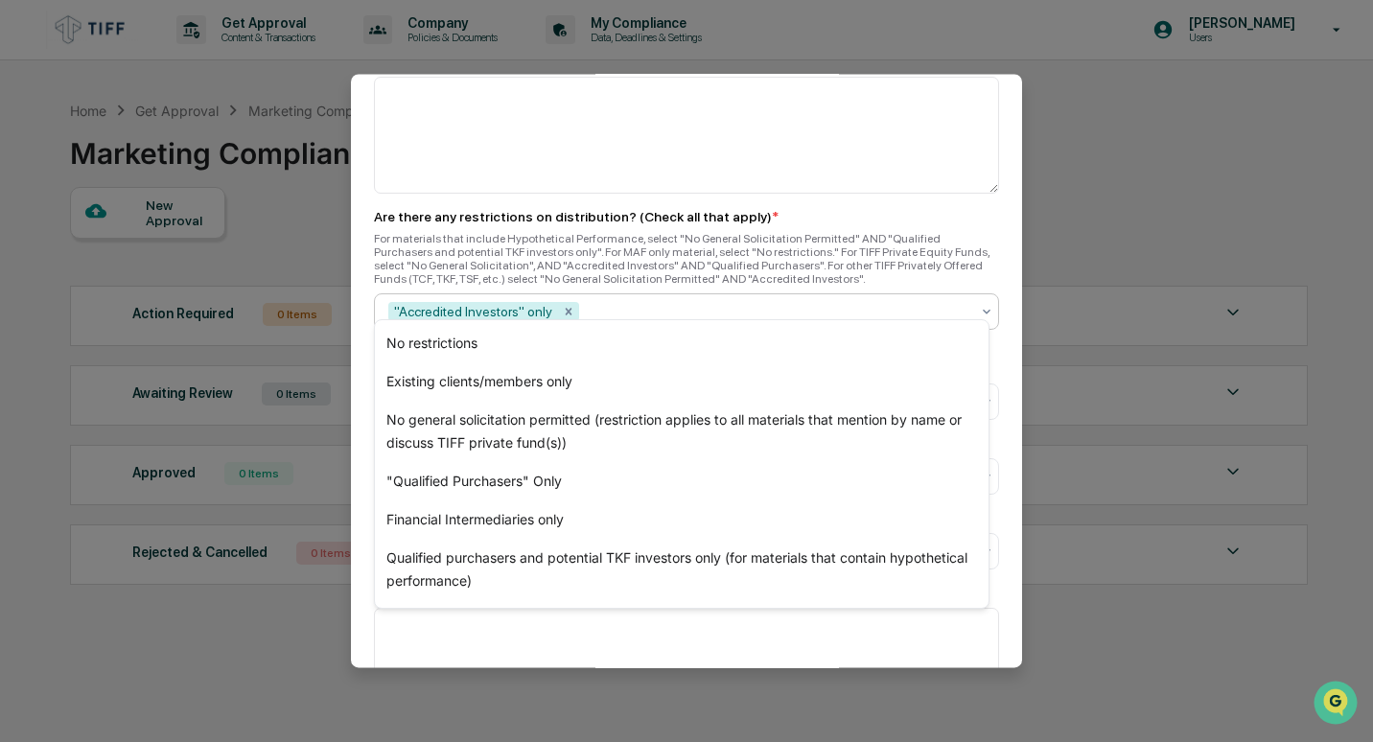
click at [809, 307] on div ""Accredited Investors" only" at bounding box center [679, 311] width 600 height 31
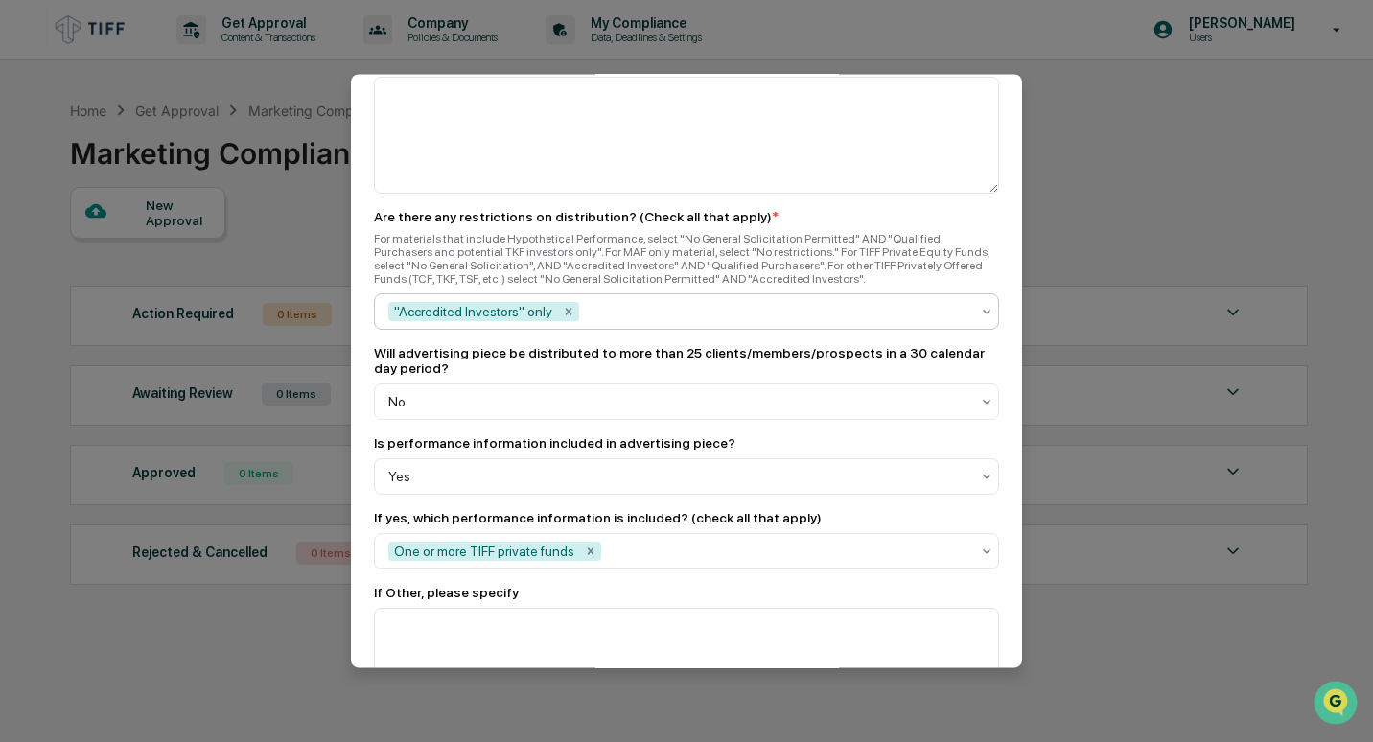
click at [979, 304] on icon at bounding box center [986, 311] width 15 height 15
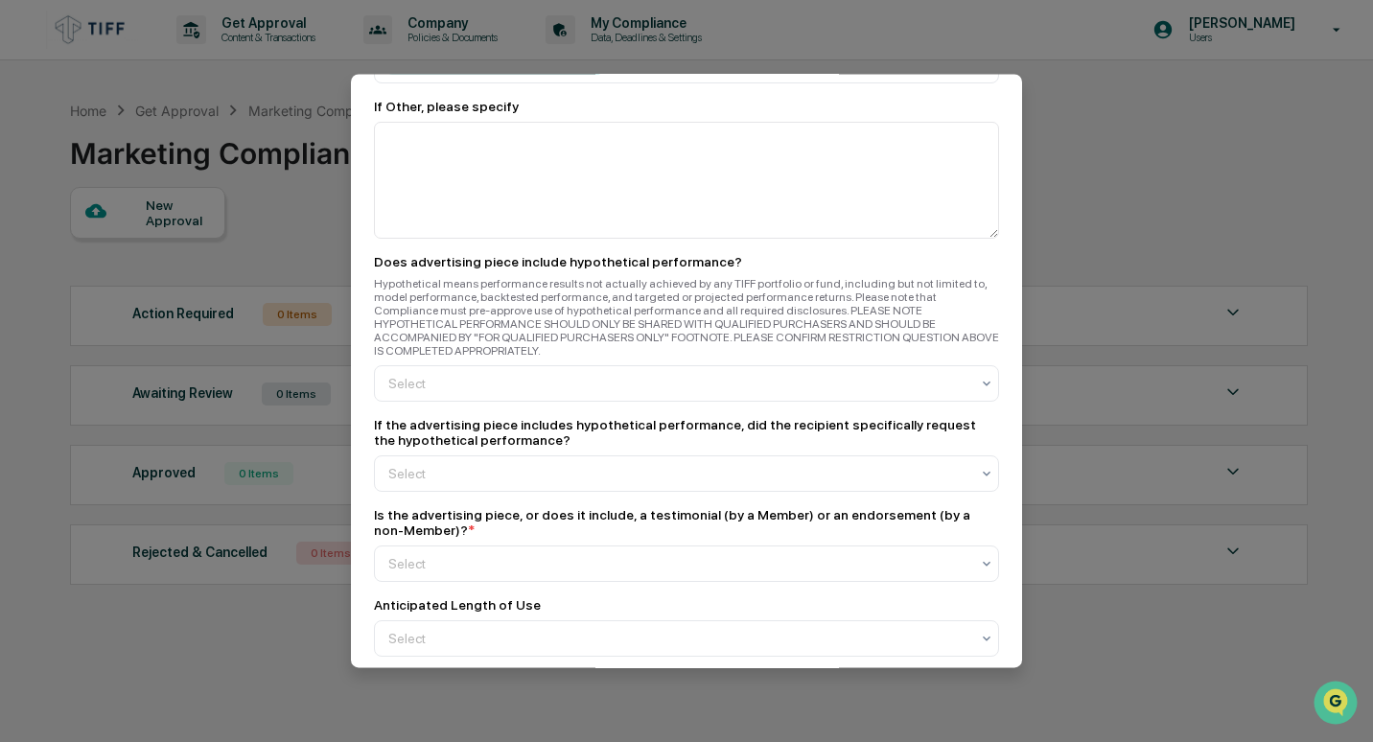
scroll to position [2357, 0]
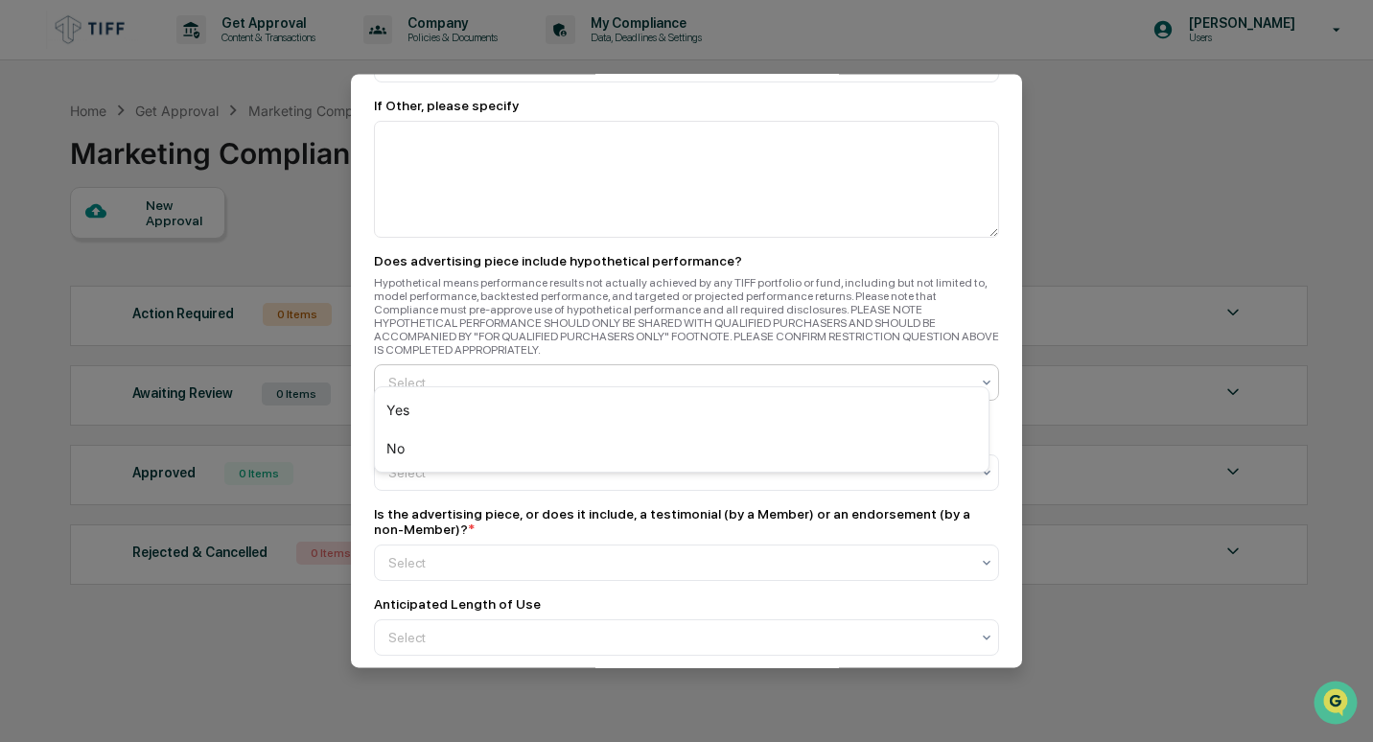
click at [809, 369] on div "Select" at bounding box center [679, 382] width 600 height 27
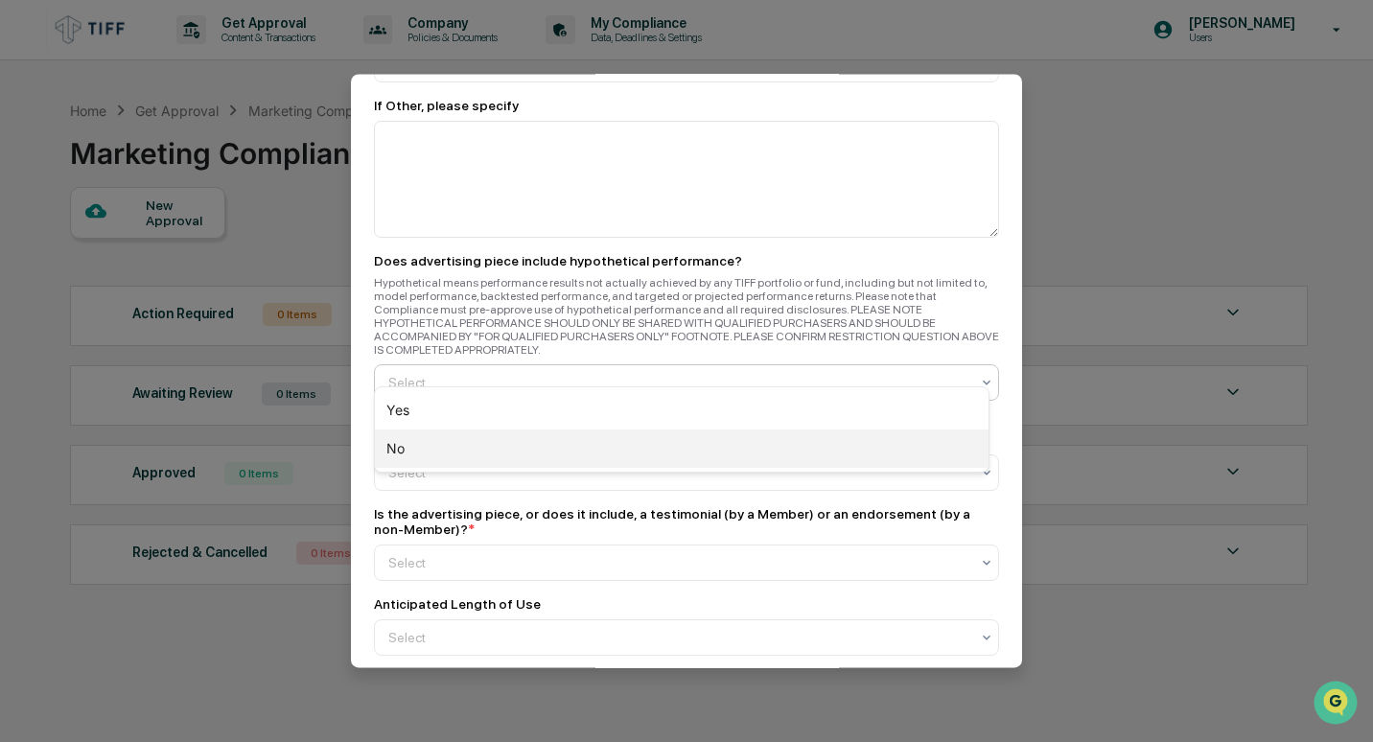
click at [739, 447] on div "No" at bounding box center [682, 449] width 614 height 38
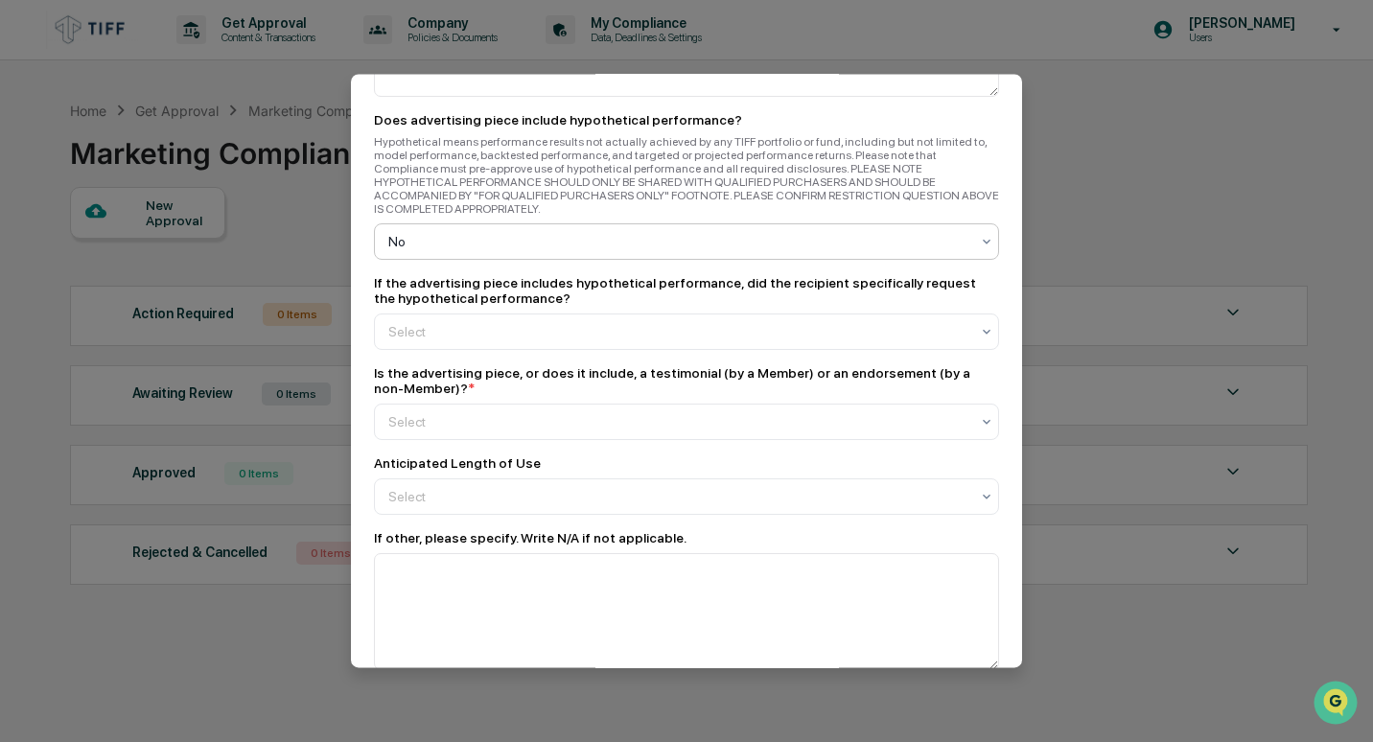
scroll to position [2500, 0]
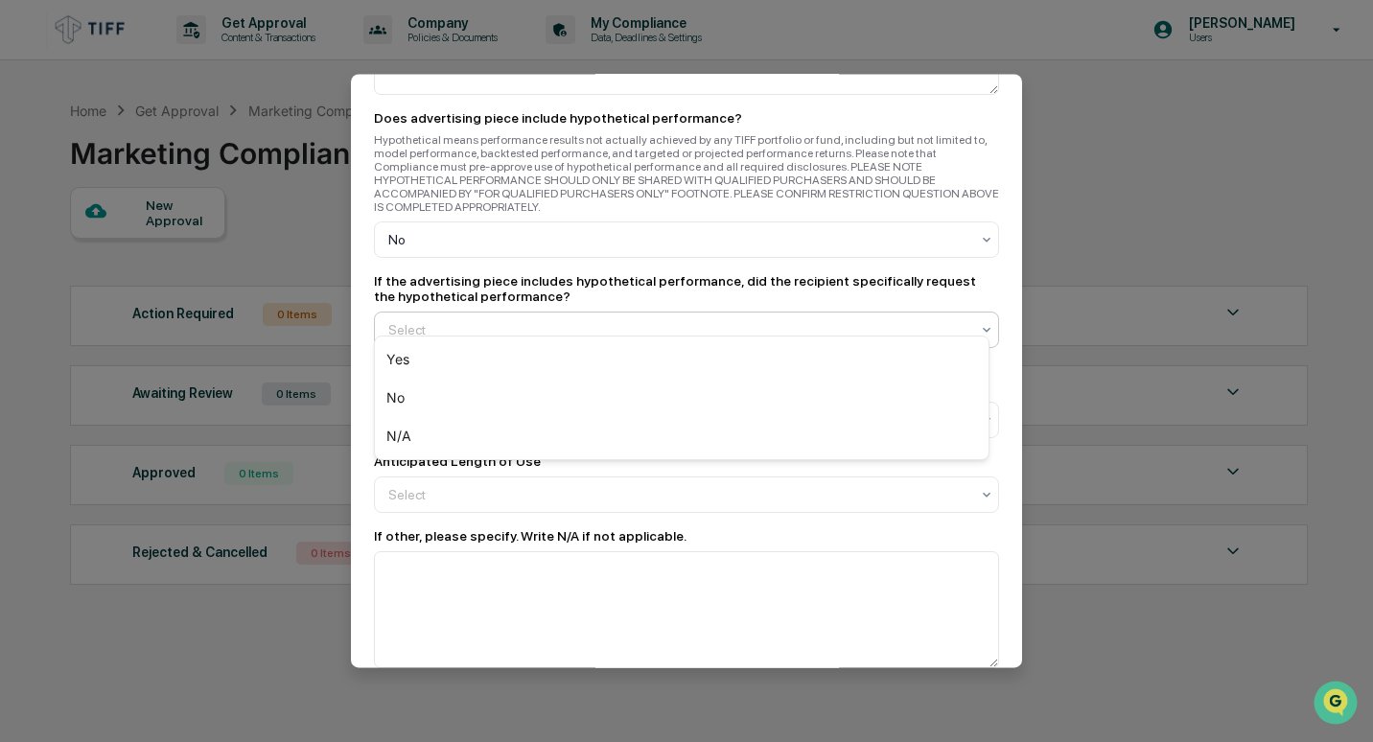
click at [772, 324] on div "Select" at bounding box center [679, 329] width 600 height 27
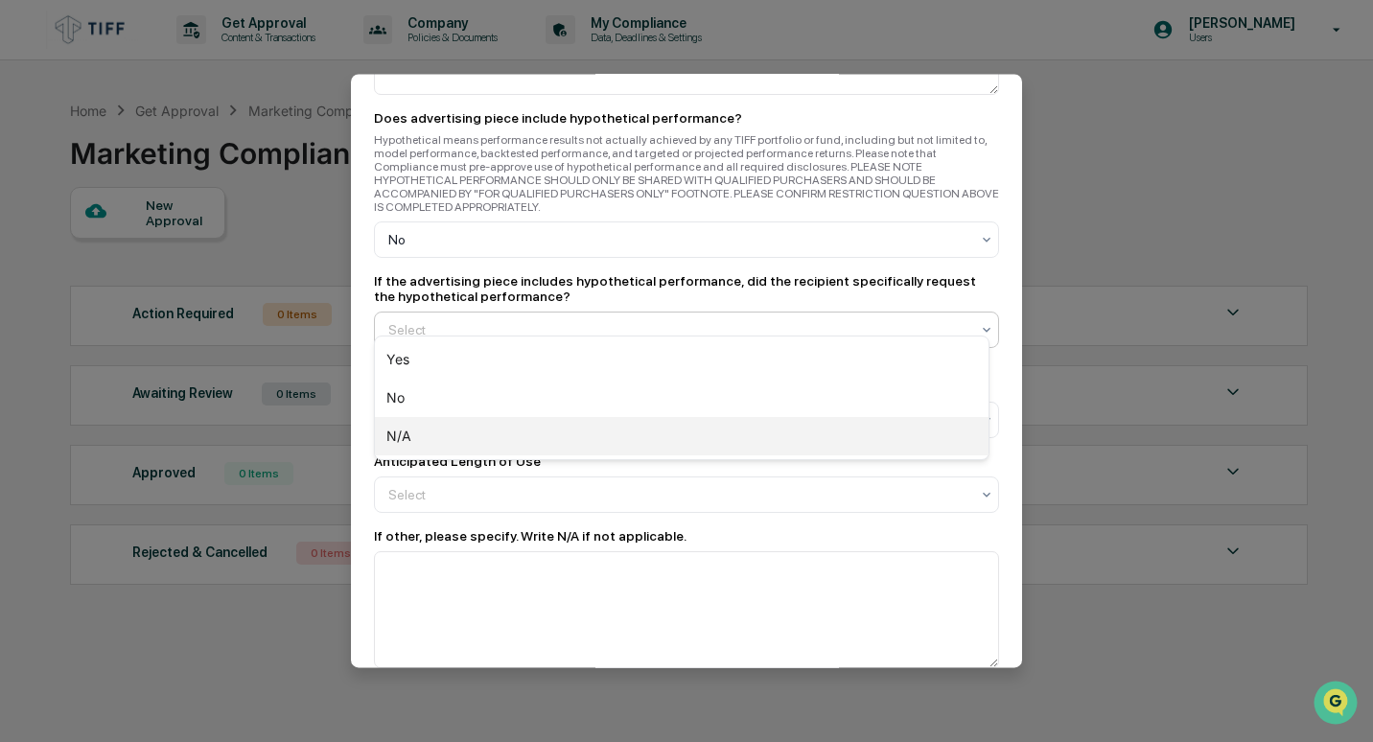
click at [718, 432] on div "N/A" at bounding box center [682, 436] width 614 height 38
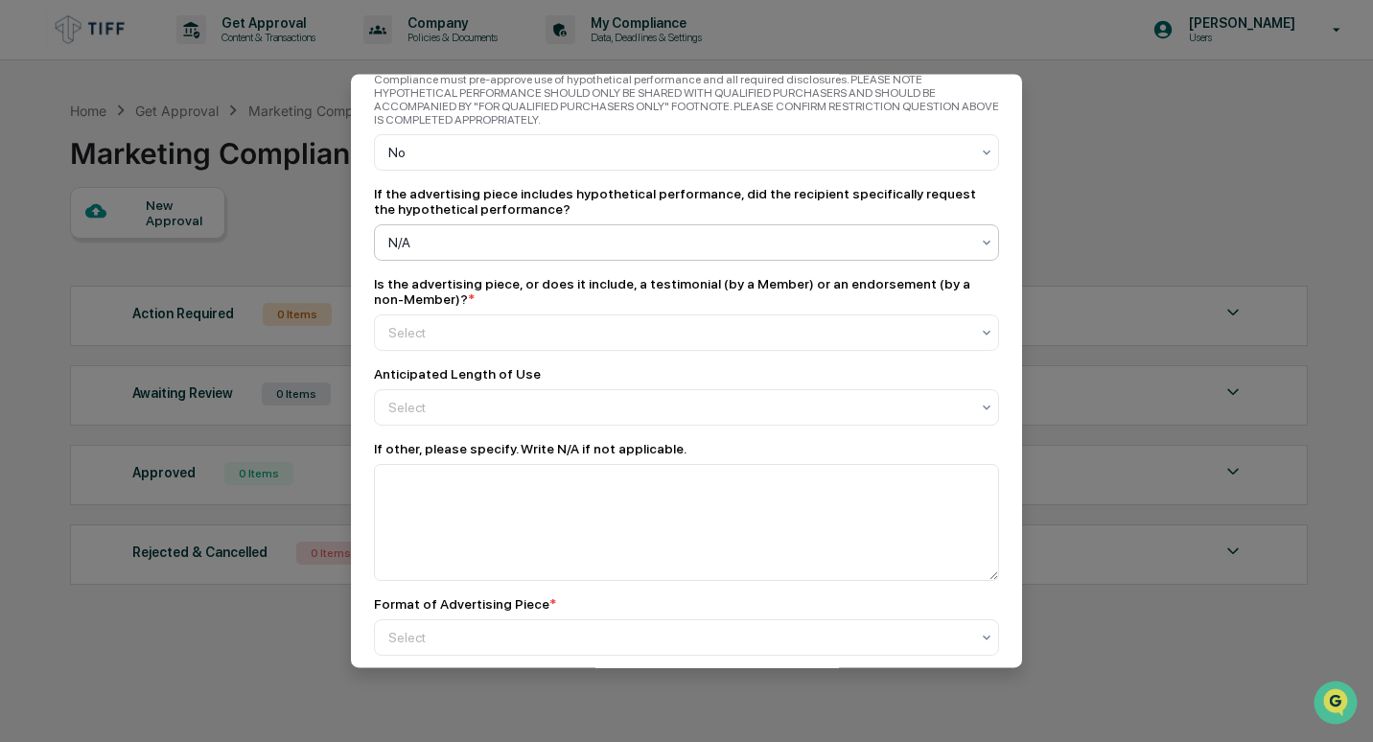
scroll to position [2590, 0]
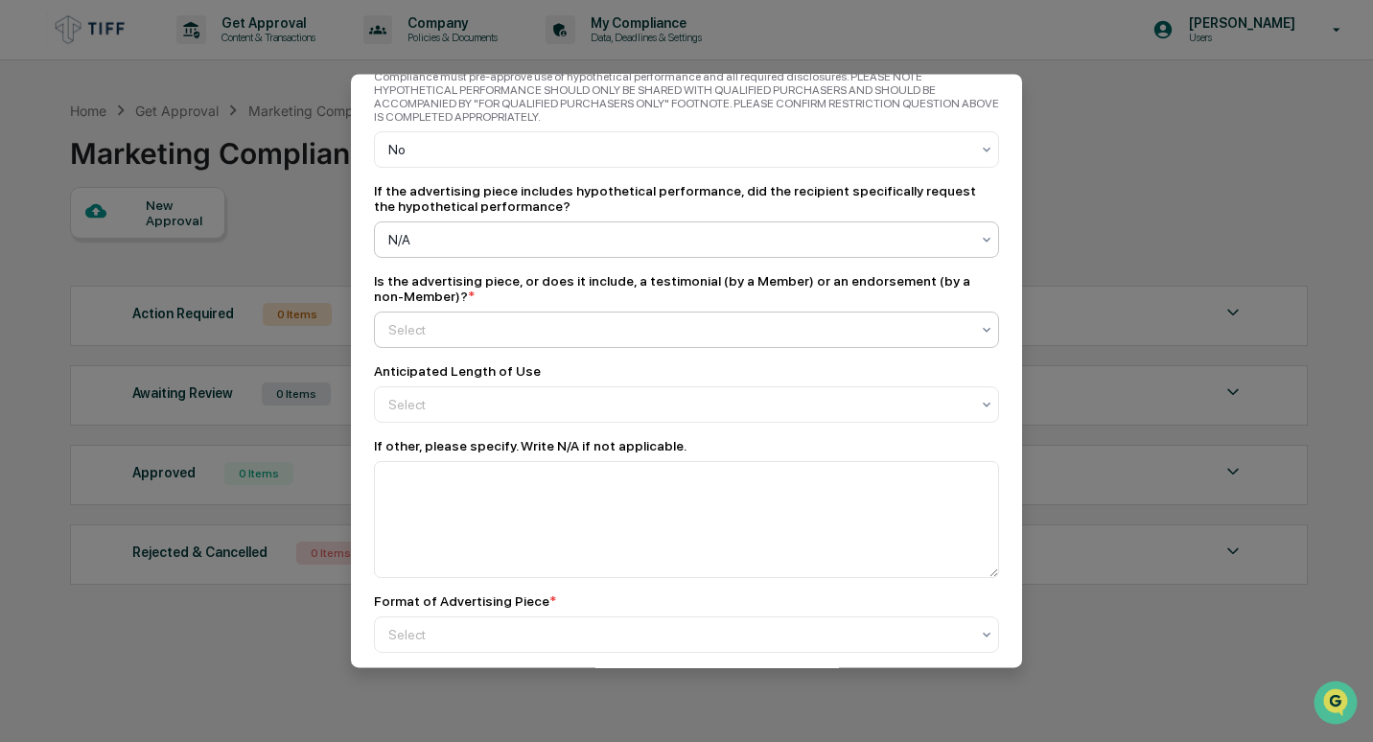
click at [721, 320] on div at bounding box center [678, 329] width 581 height 19
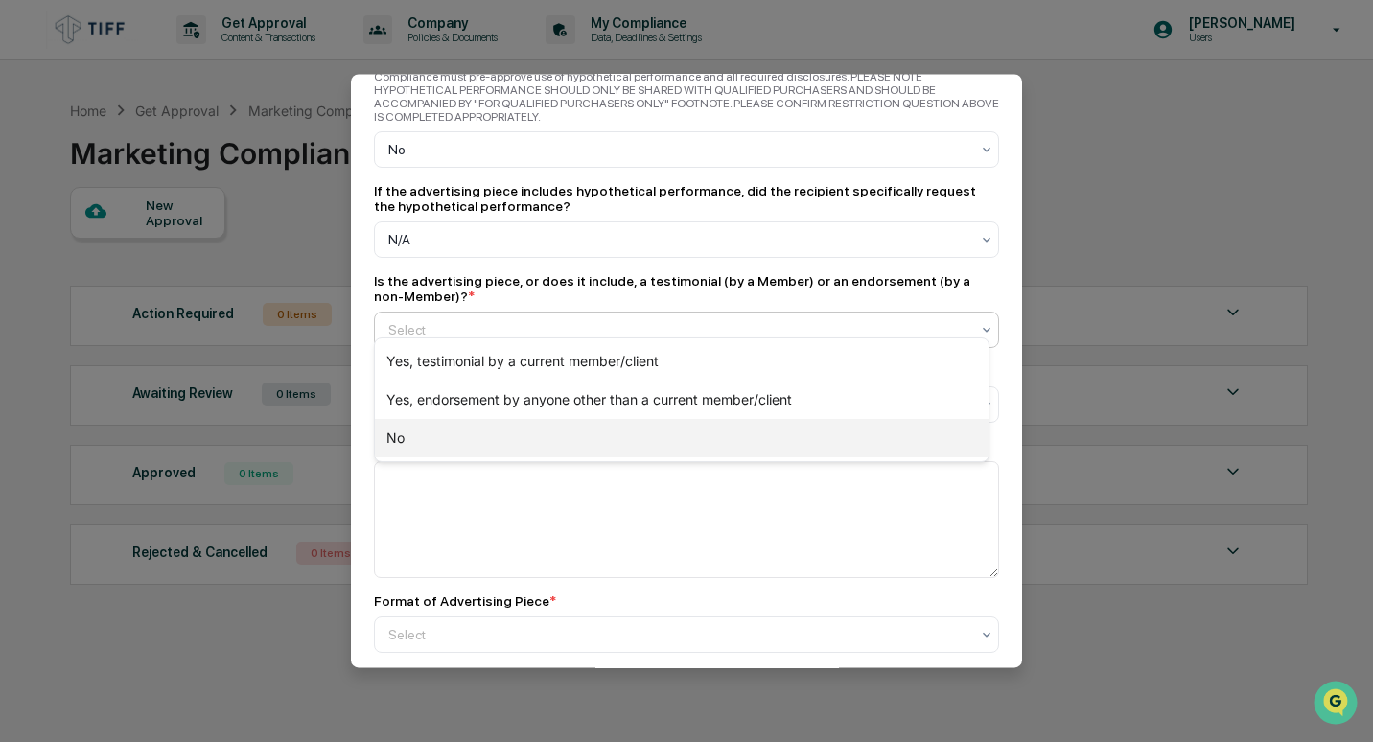
click at [656, 444] on div "No" at bounding box center [682, 438] width 614 height 38
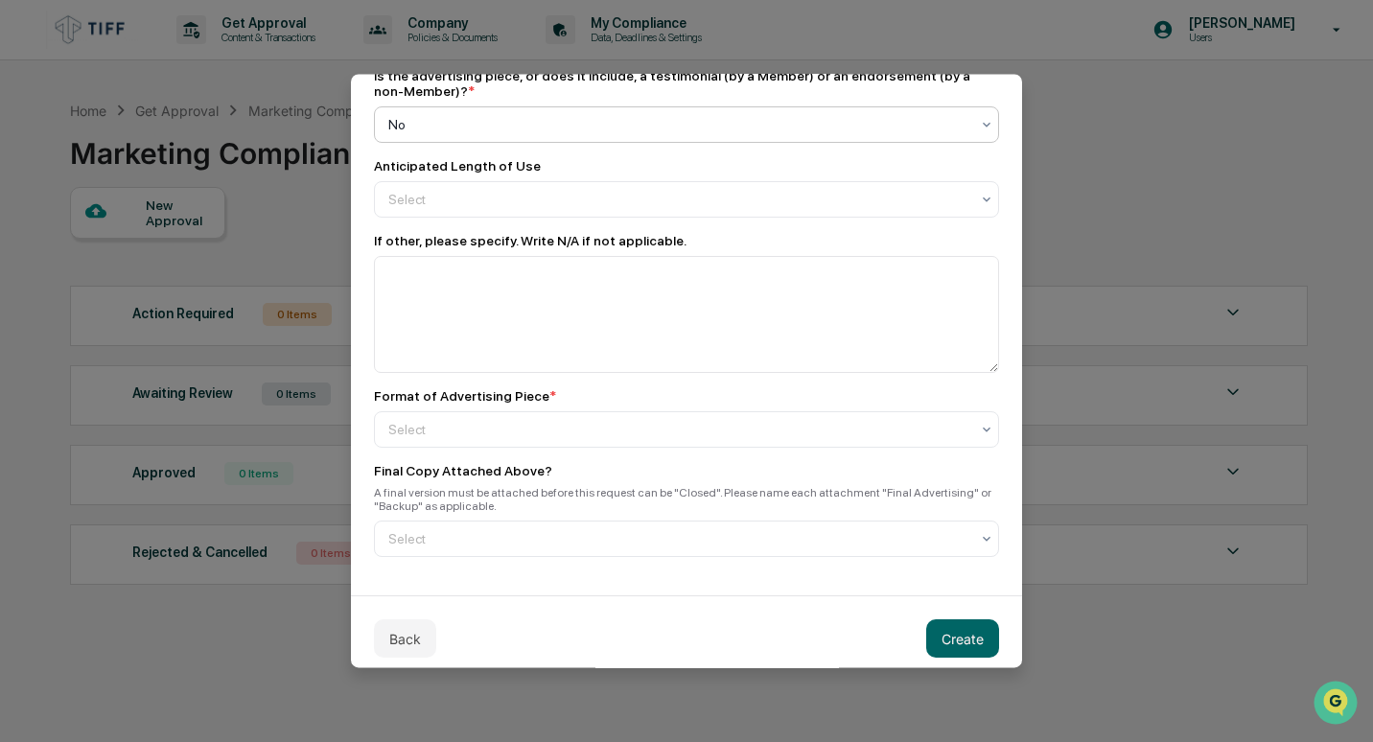
scroll to position [2796, 0]
click at [640, 425] on div at bounding box center [678, 428] width 581 height 19
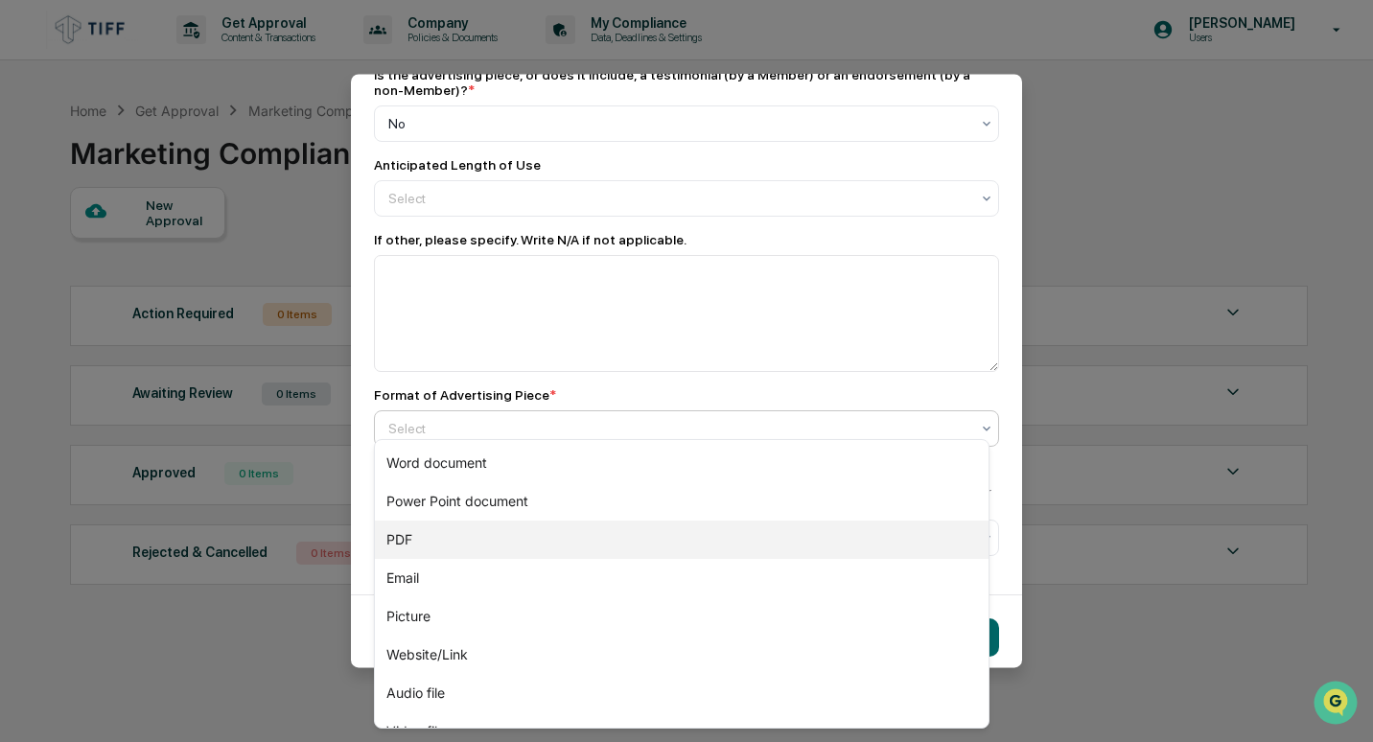
click at [581, 539] on div "PDF" at bounding box center [682, 540] width 614 height 38
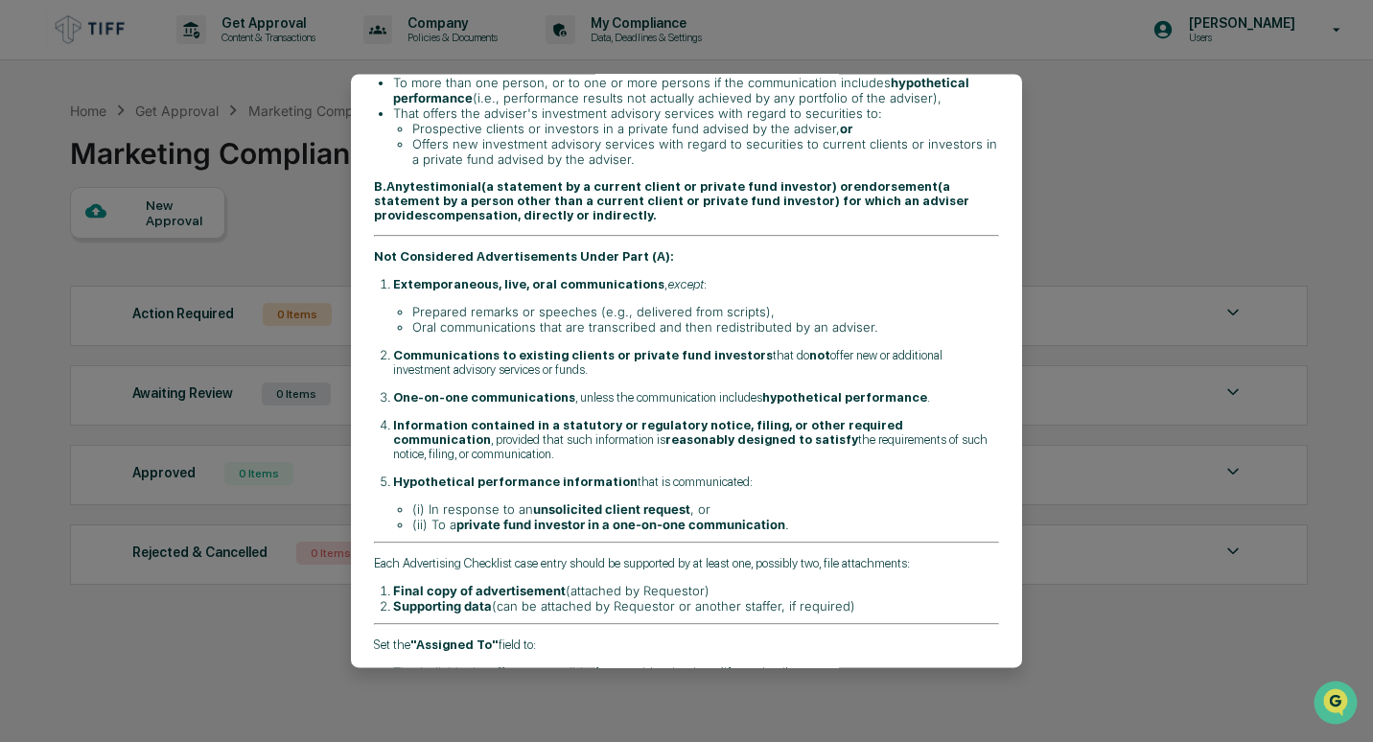
scroll to position [0, 0]
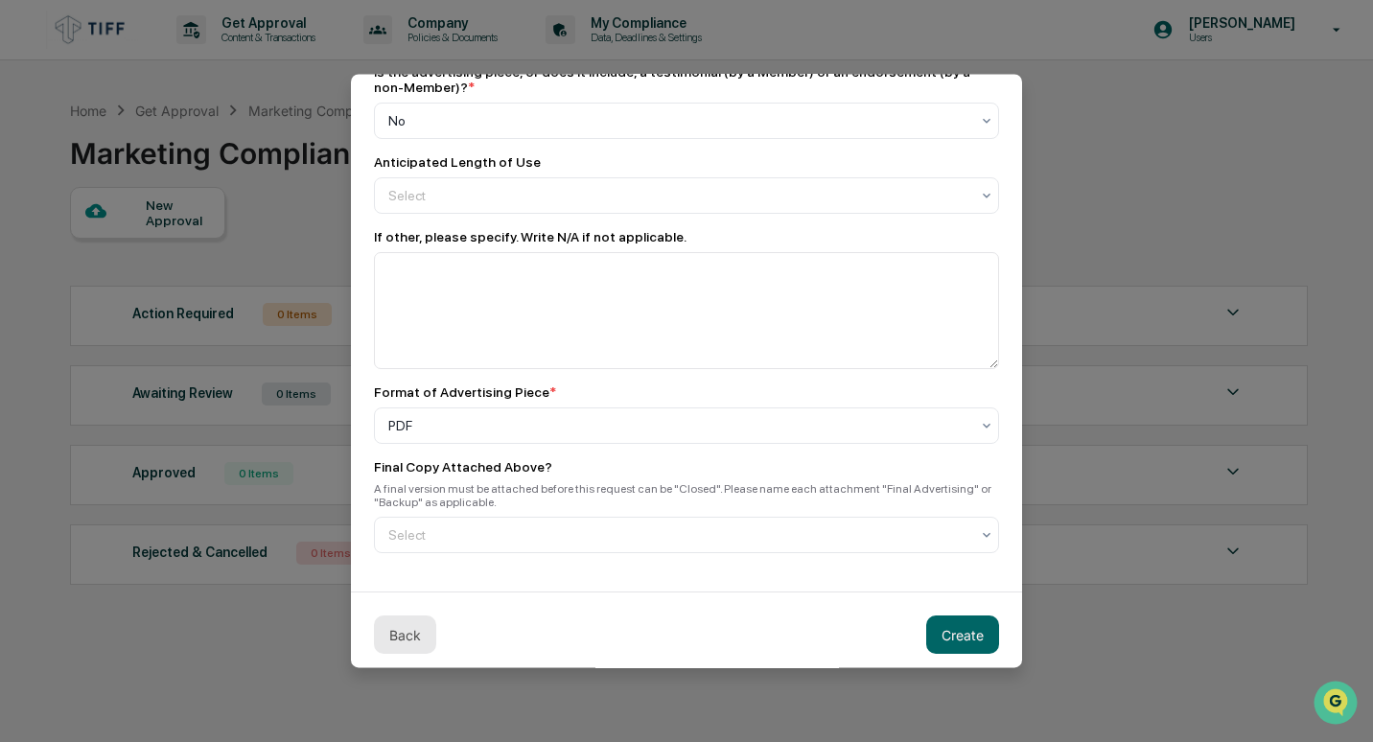
click at [401, 619] on button "Back" at bounding box center [405, 635] width 62 height 38
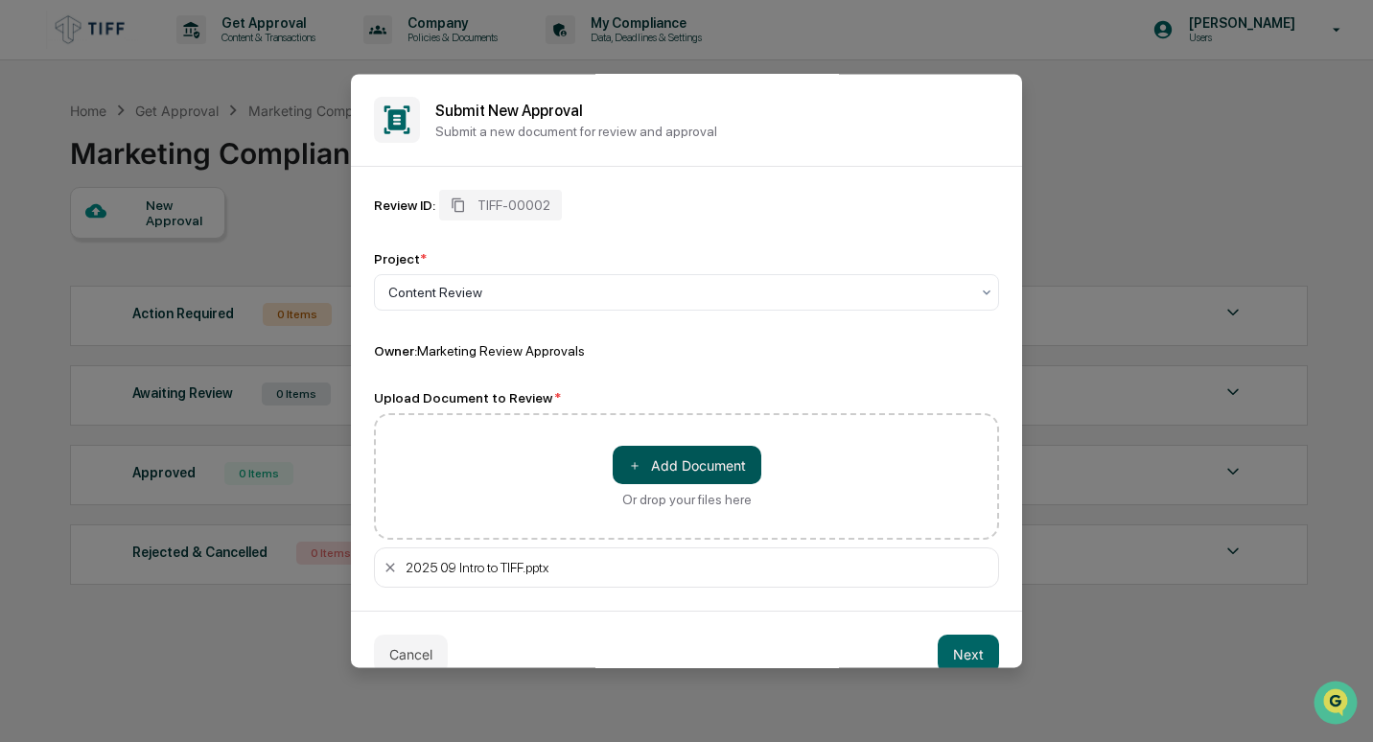
scroll to position [32, 0]
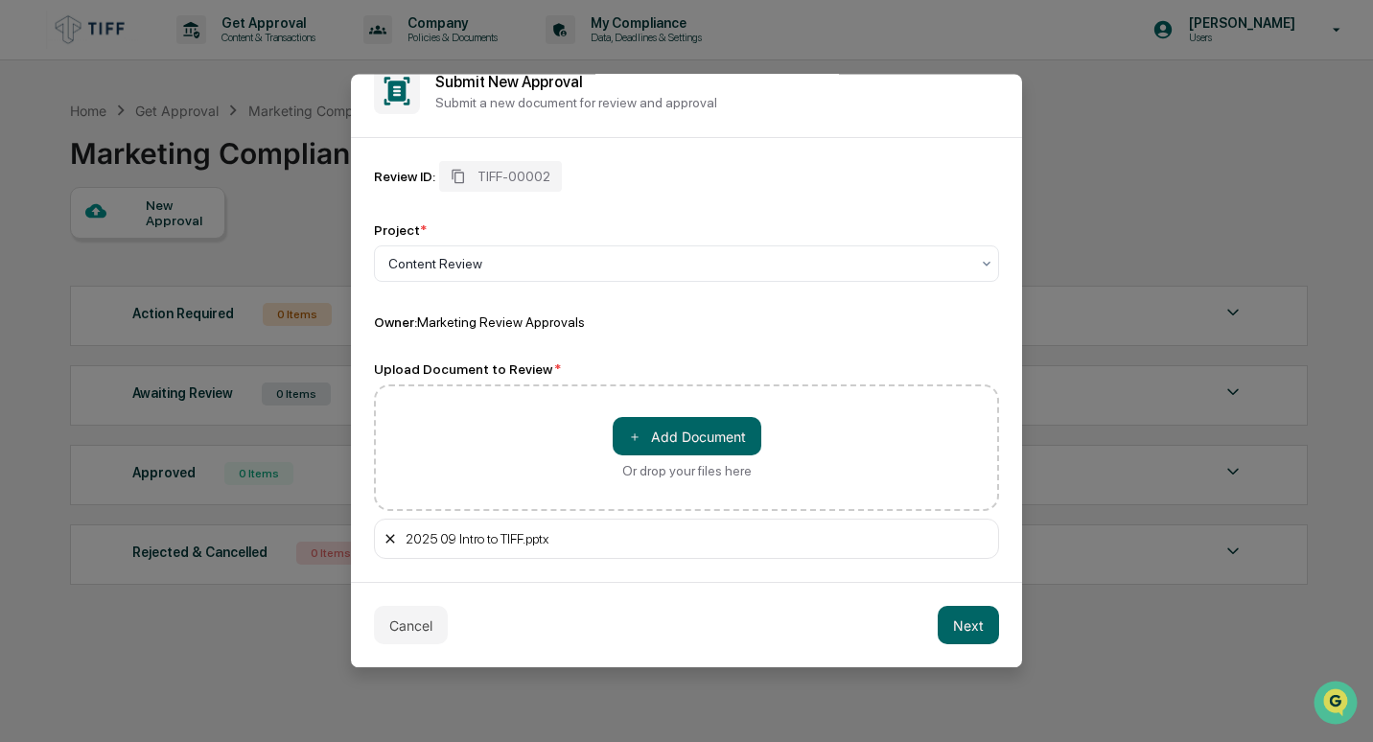
click at [383, 538] on icon at bounding box center [390, 538] width 15 height 15
click at [962, 633] on button "Next" at bounding box center [968, 625] width 61 height 38
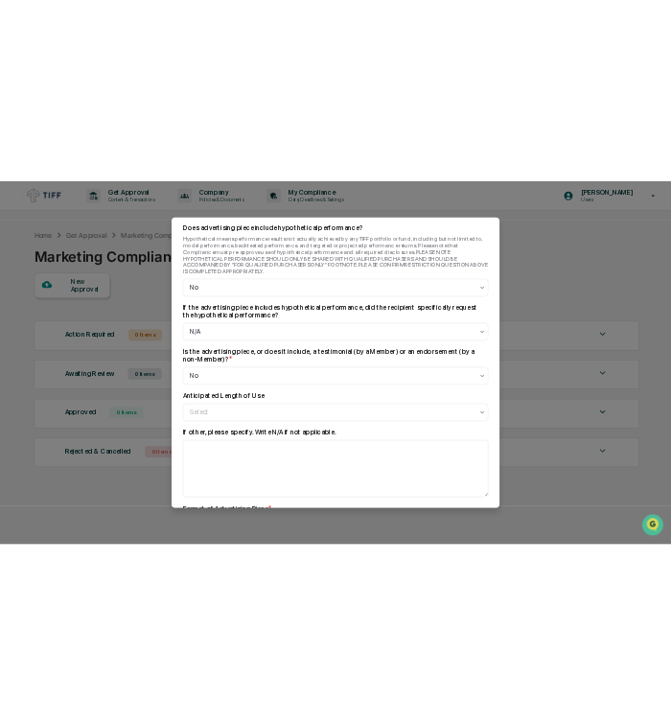
scroll to position [2799, 0]
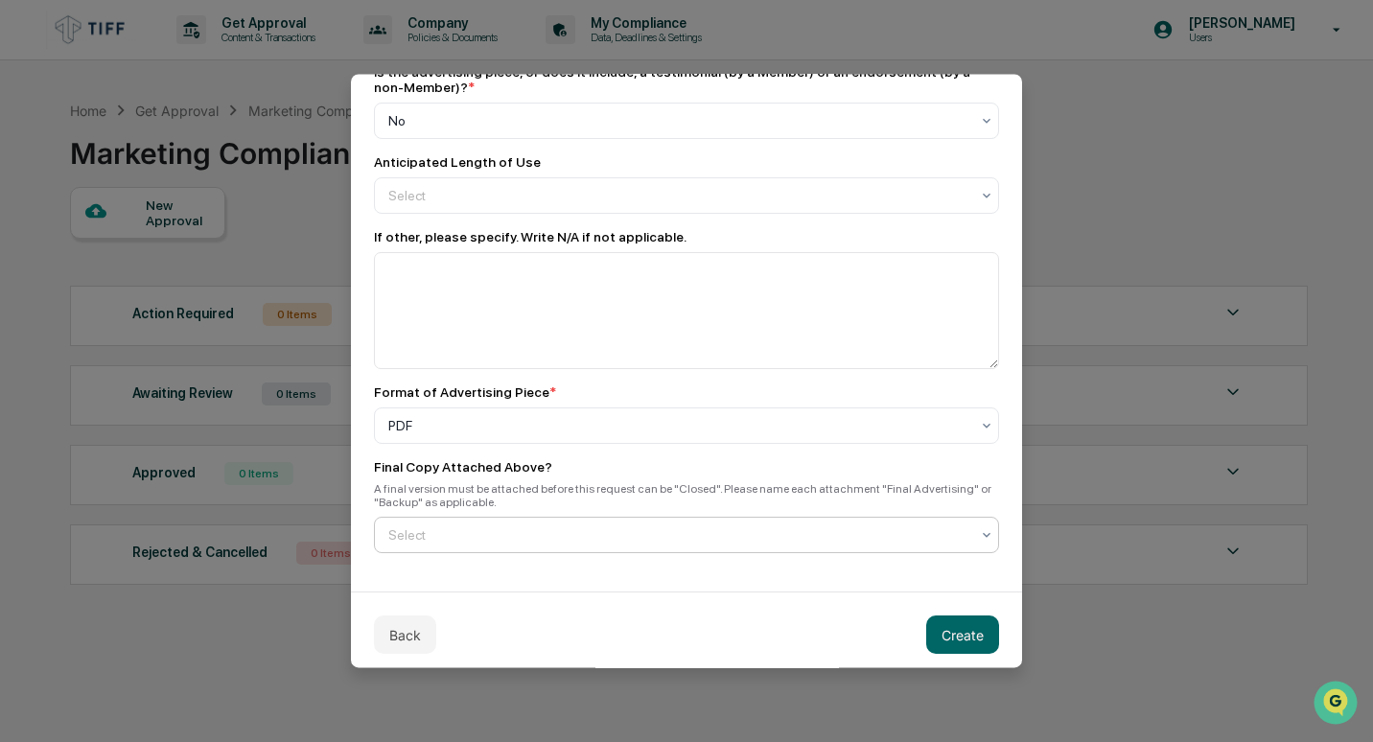
click at [885, 522] on div "Select" at bounding box center [679, 535] width 600 height 27
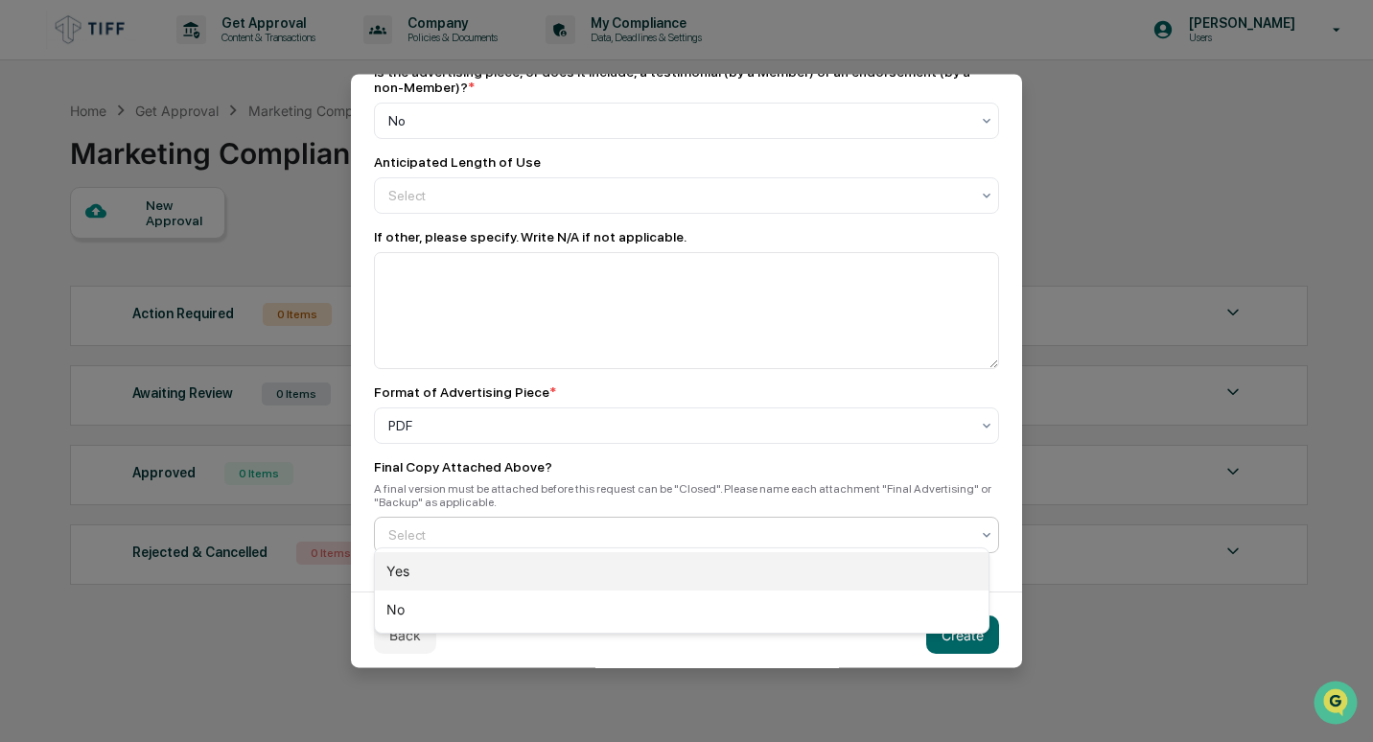
click at [823, 569] on div "Yes" at bounding box center [682, 571] width 614 height 38
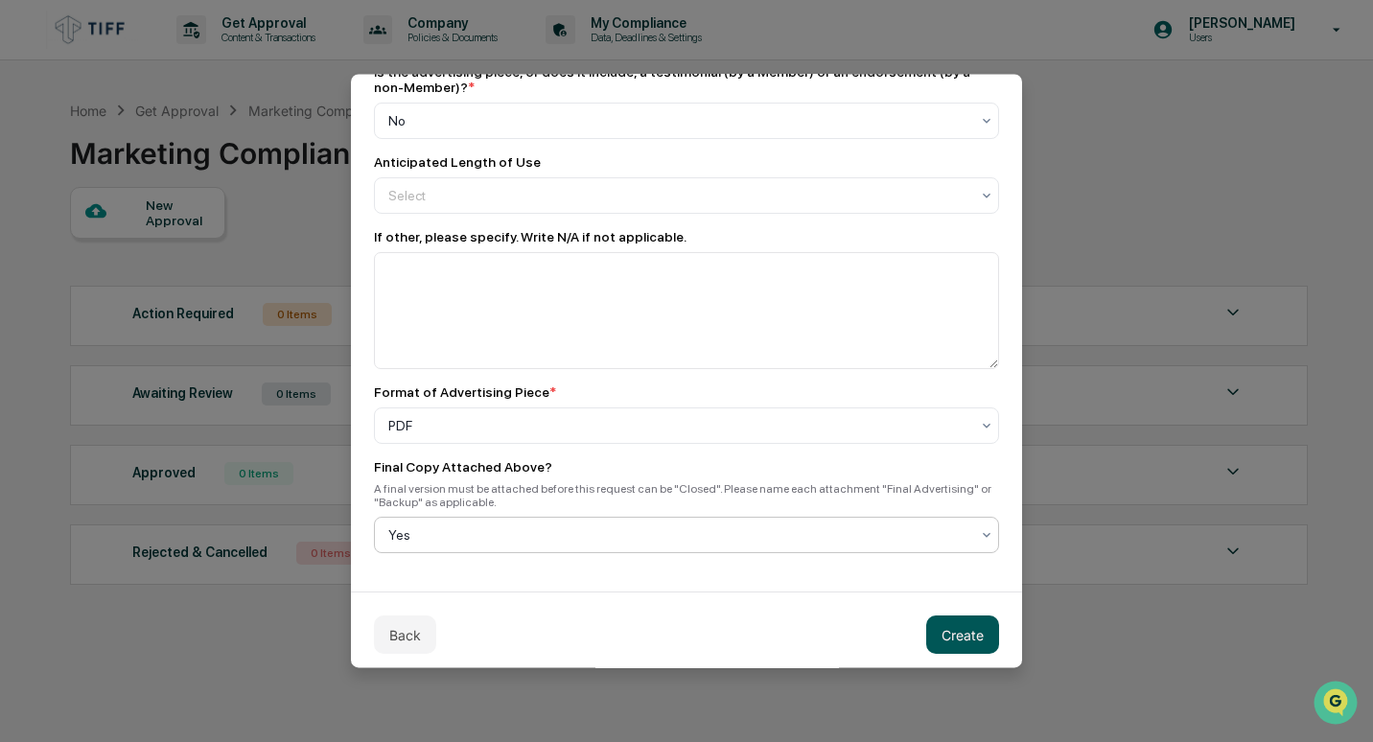
click at [943, 633] on button "Create" at bounding box center [962, 635] width 73 height 38
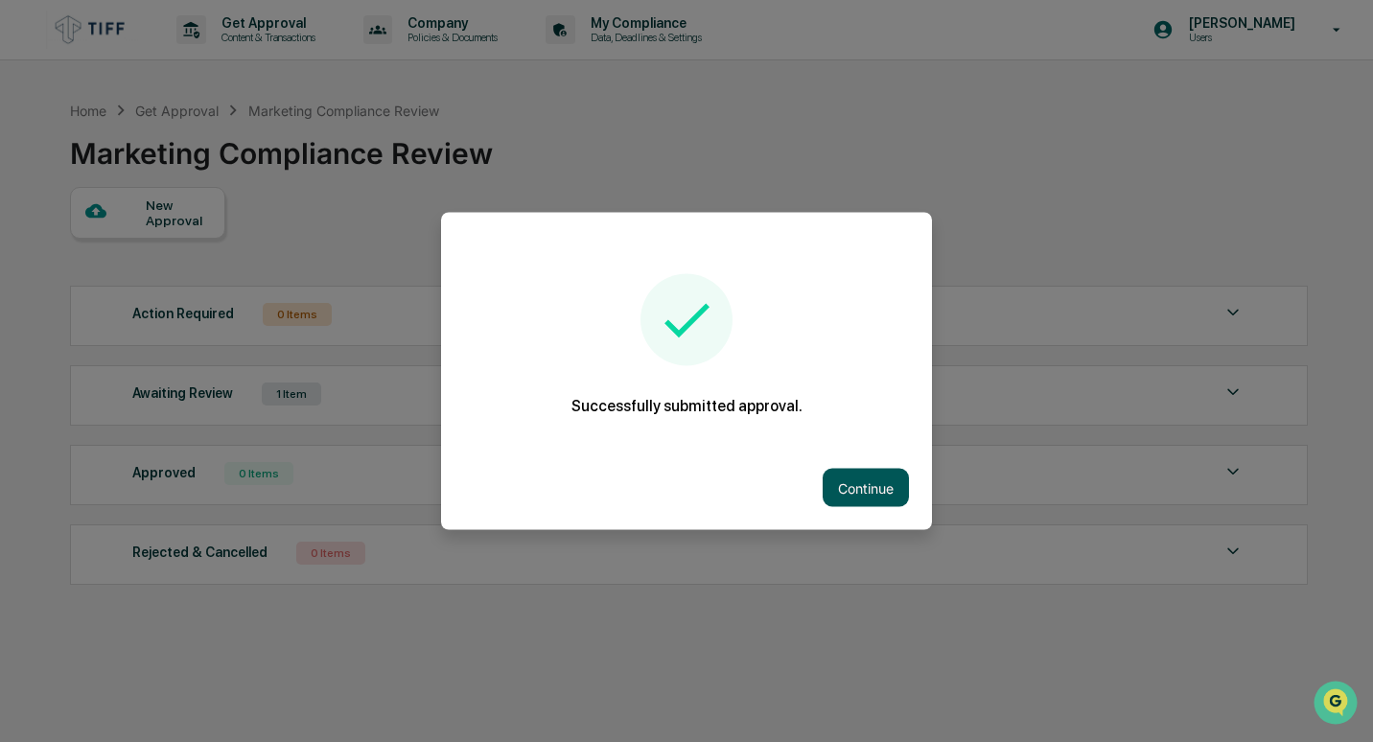
click at [837, 500] on button "Continue" at bounding box center [866, 488] width 86 height 38
